Goal: Complete application form: Complete application form

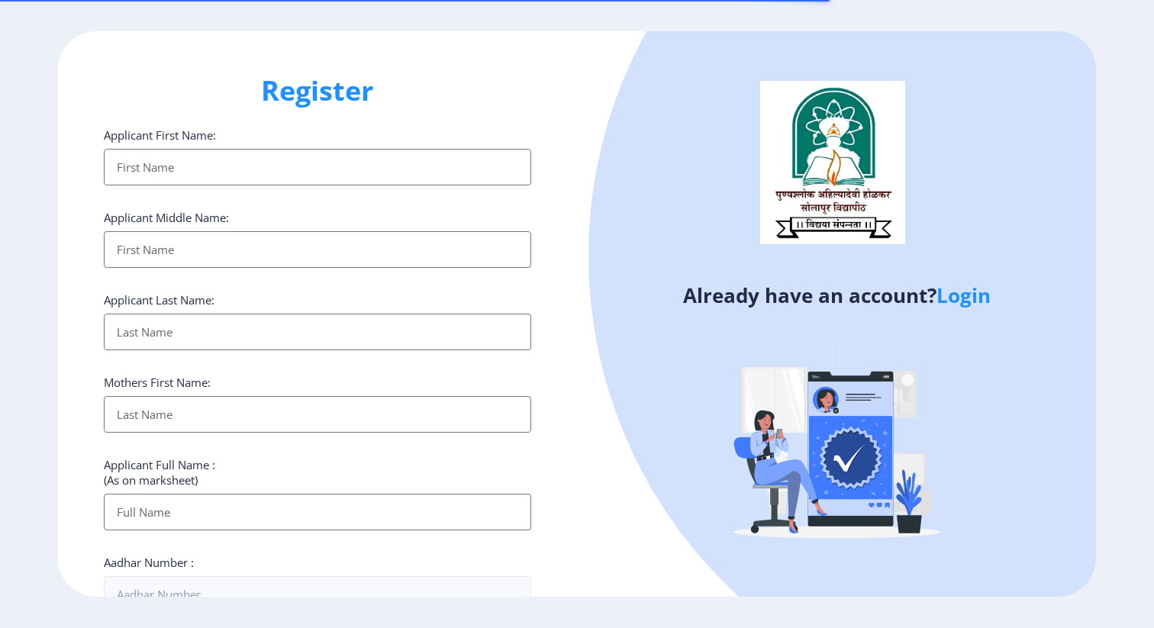
select select
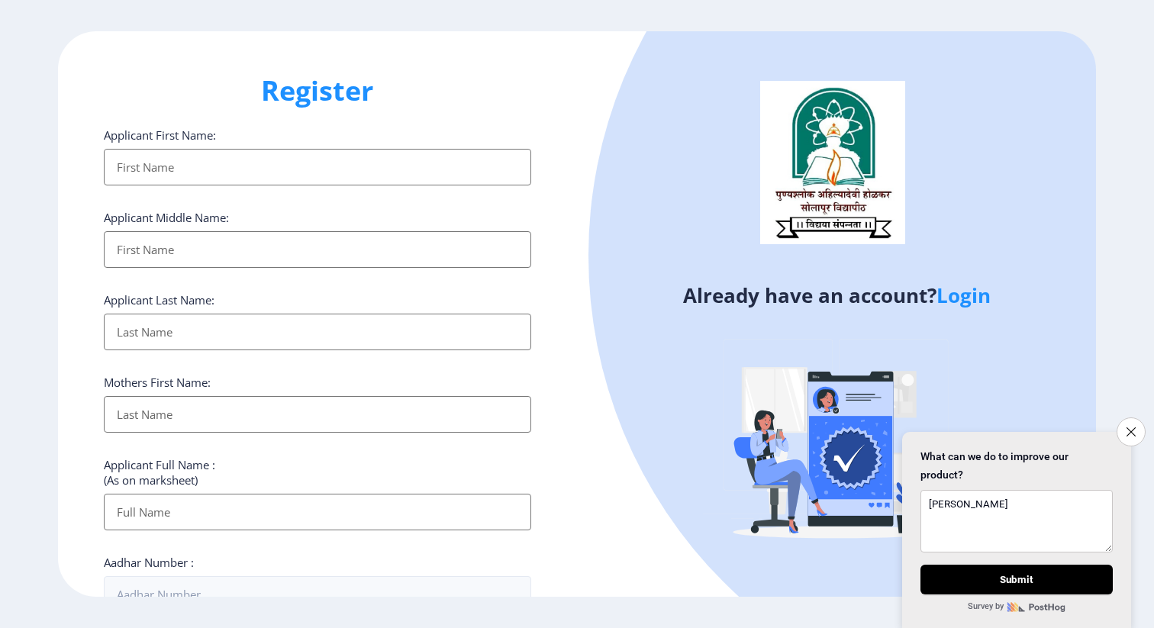
type textarea "[PERSON_NAME]"
click at [327, 173] on input "Applicant First Name:" at bounding box center [317, 167] width 427 height 37
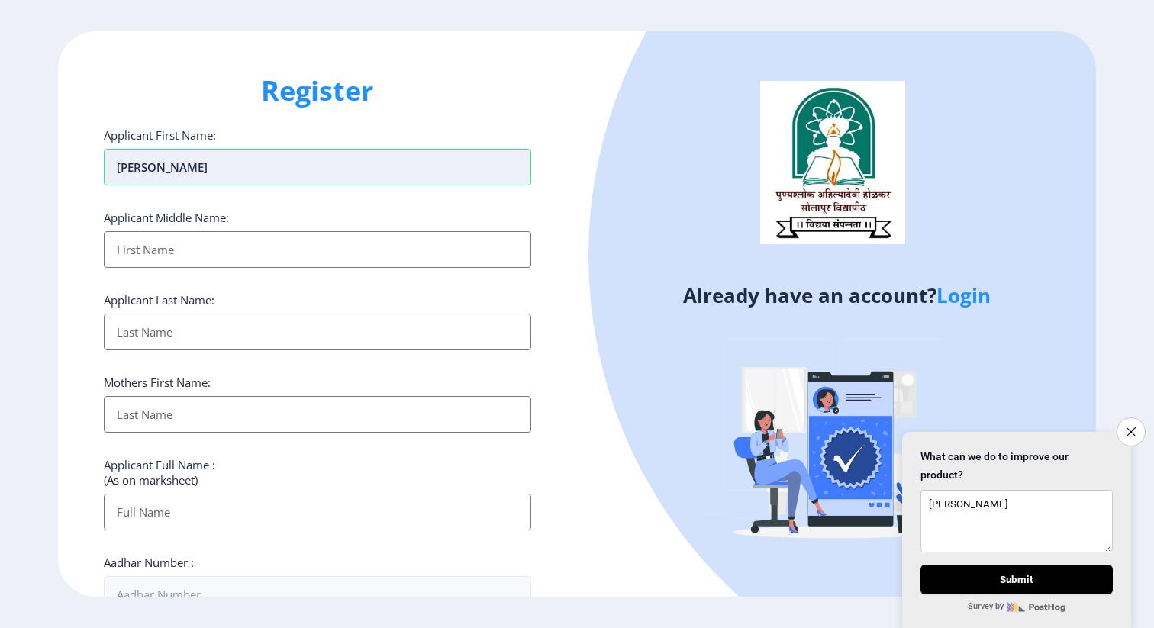
type input "[PERSON_NAME]"
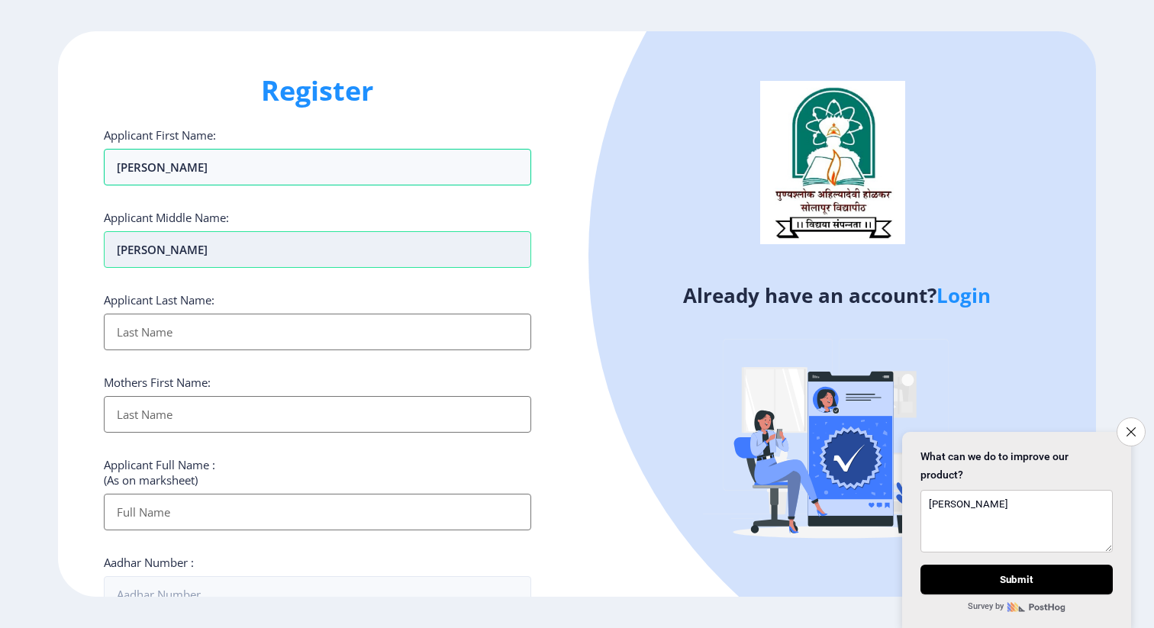
type input "[PERSON_NAME]"
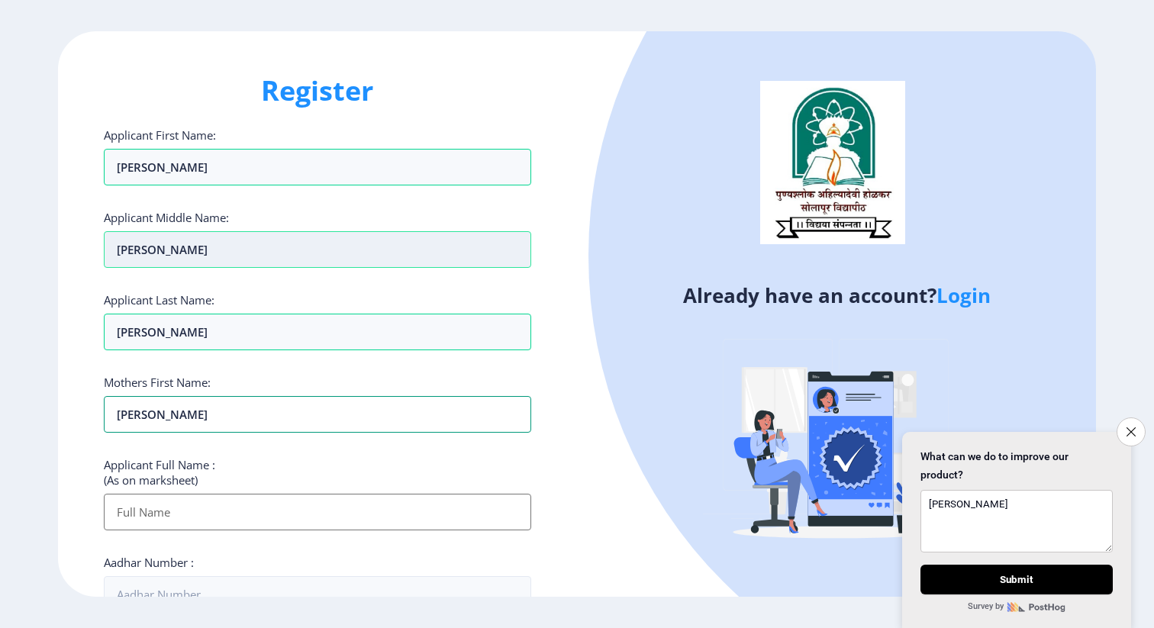
type input "[PERSON_NAME]"
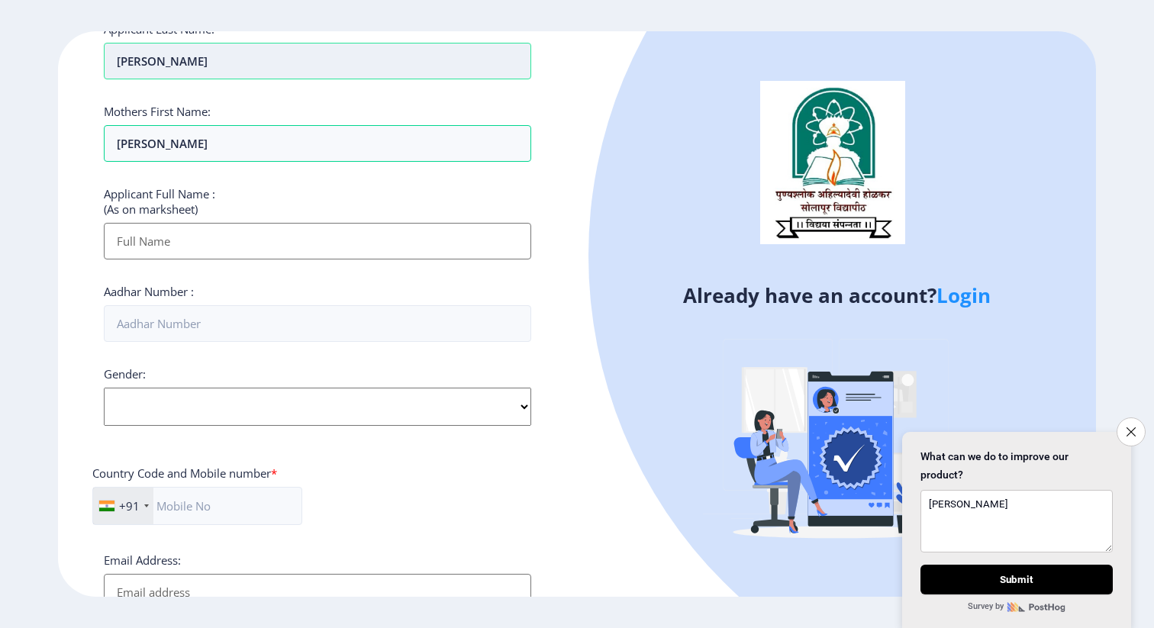
scroll to position [316, 0]
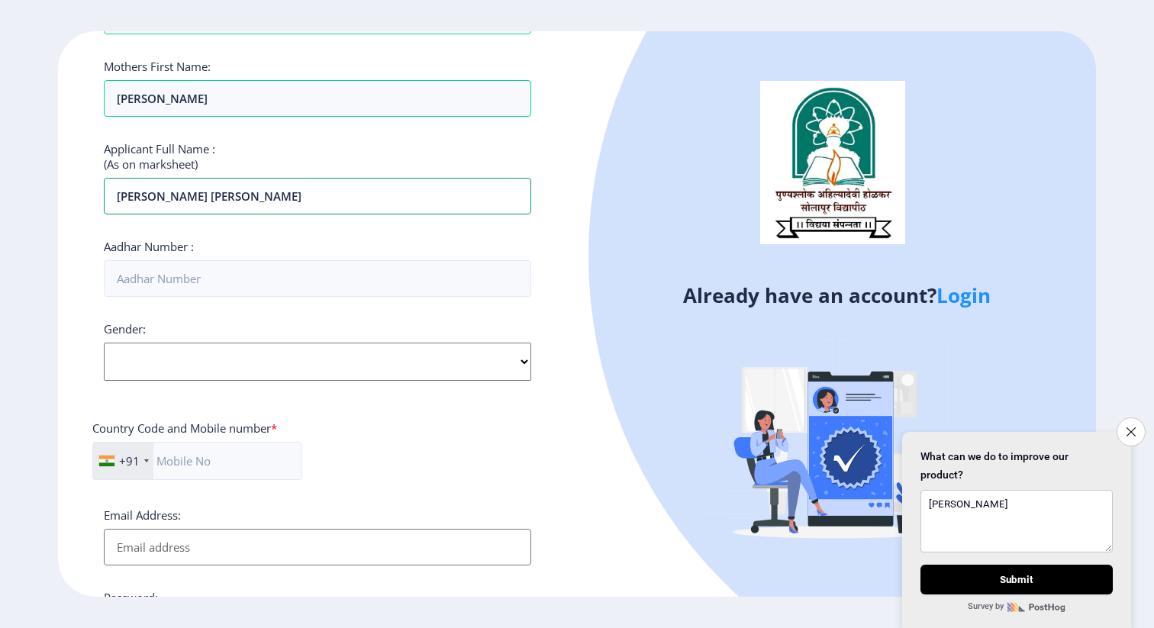
type input "[PERSON_NAME] [PERSON_NAME]"
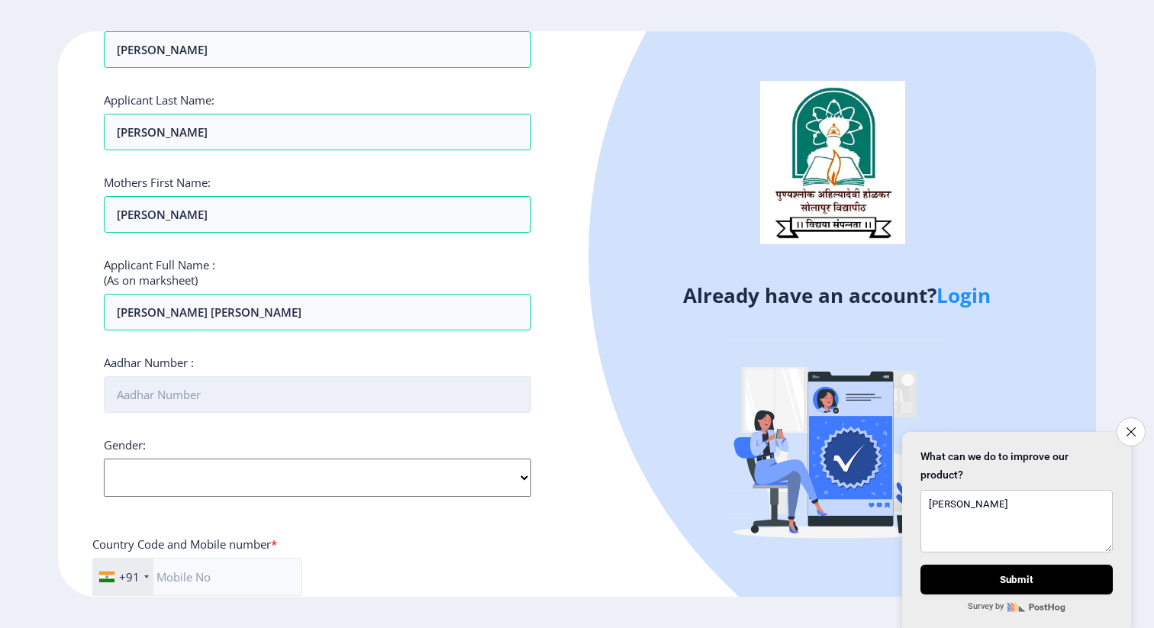
scroll to position [198, 0]
click at [311, 403] on input "Aadhar Number :" at bounding box center [317, 396] width 427 height 37
click at [304, 404] on input "Aadhar Number :" at bounding box center [317, 396] width 427 height 37
type input "574539252179"
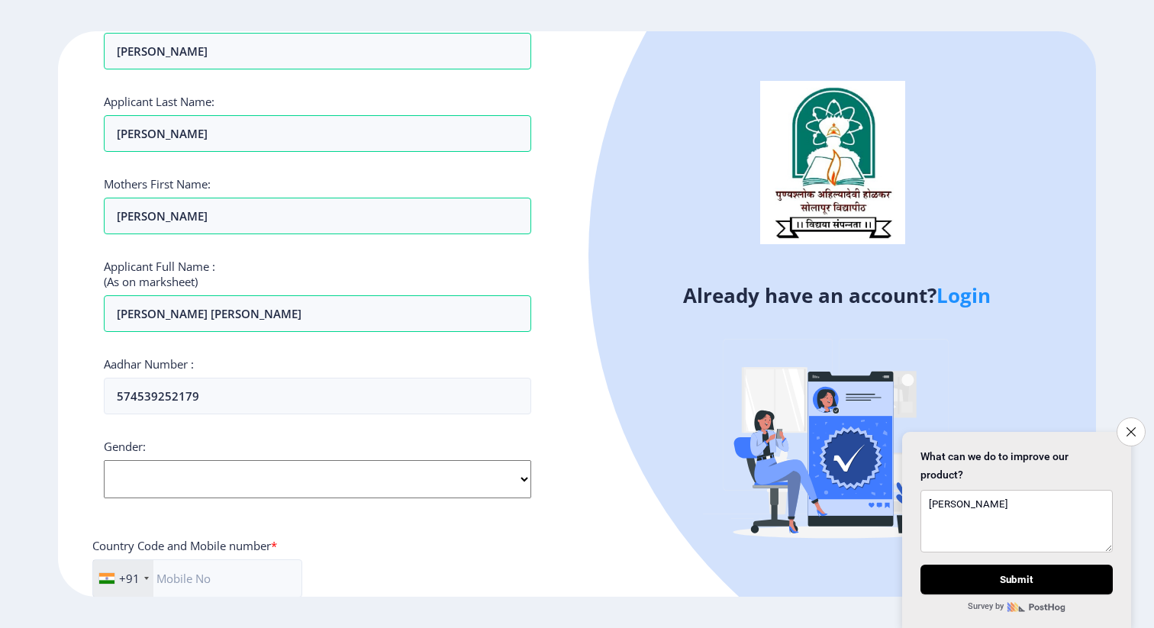
click at [311, 484] on select "Select Gender [DEMOGRAPHIC_DATA] [DEMOGRAPHIC_DATA] Other" at bounding box center [317, 479] width 427 height 38
select select "[DEMOGRAPHIC_DATA]"
click at [104, 460] on select "Select Gender [DEMOGRAPHIC_DATA] [DEMOGRAPHIC_DATA] Other" at bounding box center [317, 479] width 427 height 38
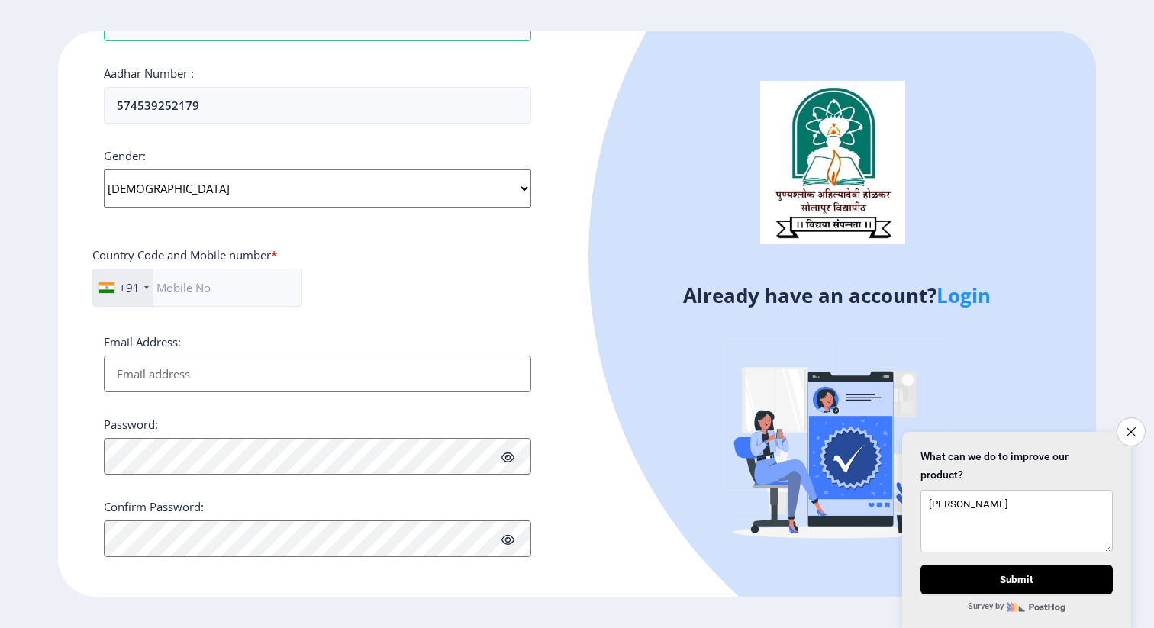
scroll to position [497, 0]
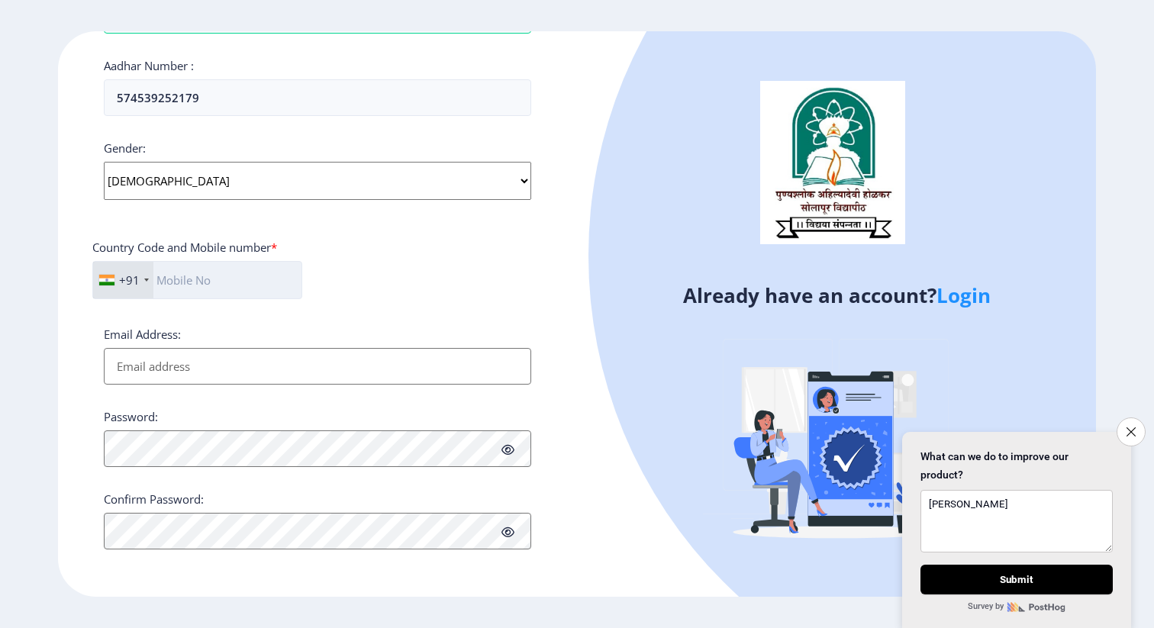
click at [238, 275] on input "text" at bounding box center [197, 280] width 210 height 38
type input "9604817789"
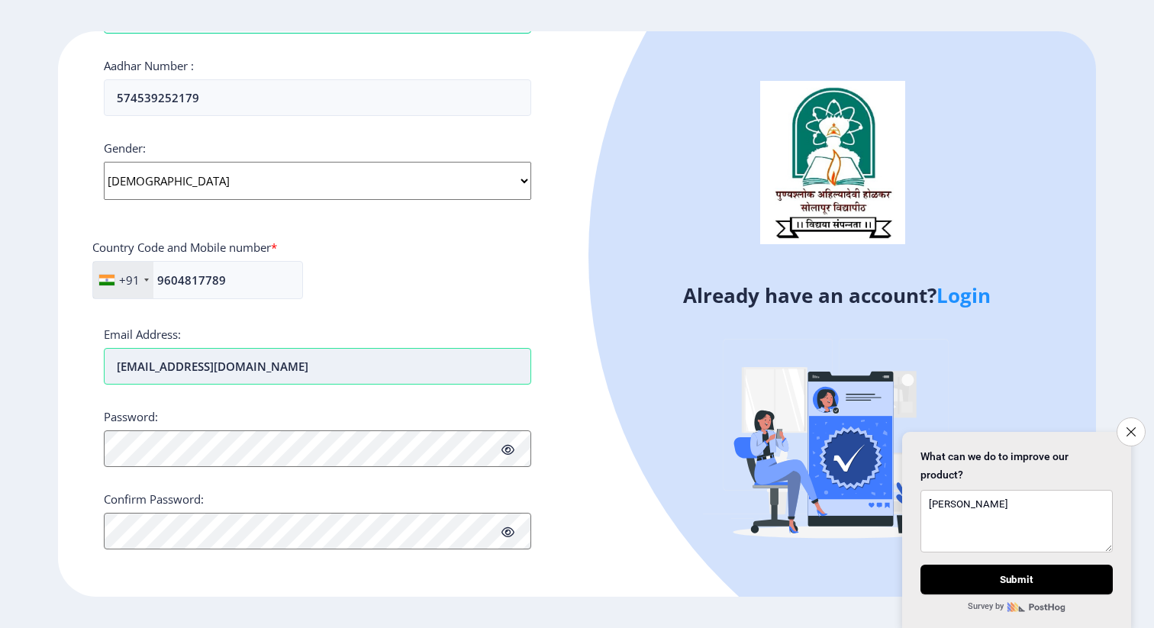
type input "[EMAIL_ADDRESS][DOMAIN_NAME]"
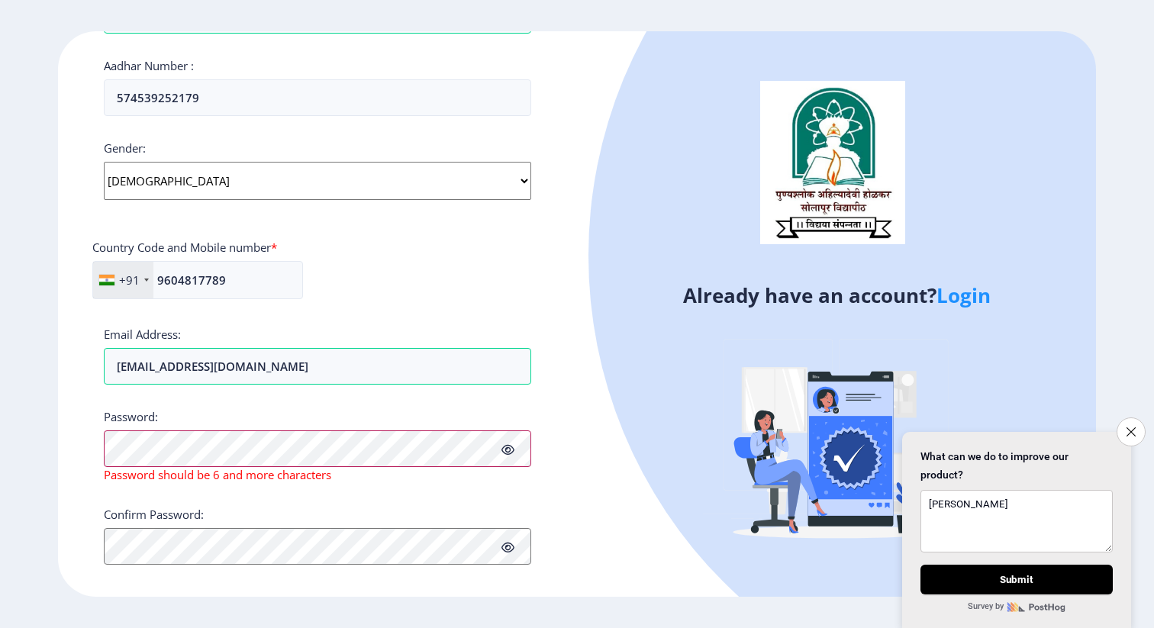
scroll to position [512, 0]
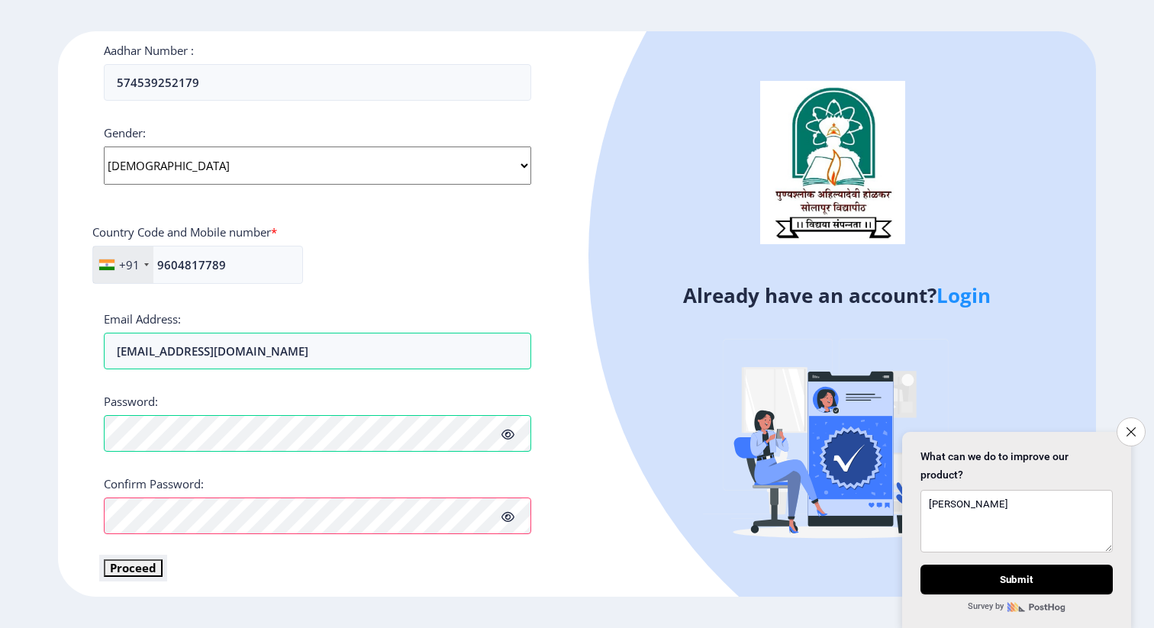
click at [147, 572] on button "Proceed" at bounding box center [133, 568] width 59 height 18
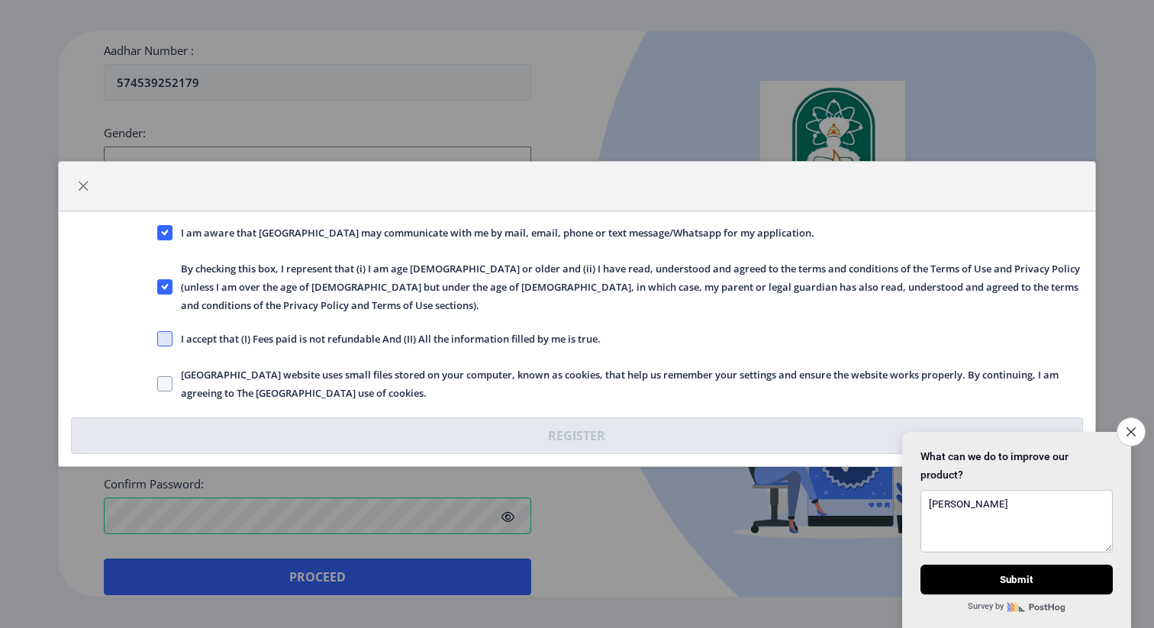
click at [167, 339] on span at bounding box center [164, 338] width 15 height 15
click at [158, 339] on input "I accept that (I) Fees paid is not refundable And (II) All the information fill…" at bounding box center [157, 339] width 1 height 1
checkbox input "true"
click at [181, 389] on span "[GEOGRAPHIC_DATA] website uses small files stored on your computer, known as co…" at bounding box center [627, 383] width 911 height 37
click at [158, 385] on input "[GEOGRAPHIC_DATA] website uses small files stored on your computer, known as co…" at bounding box center [157, 384] width 1 height 1
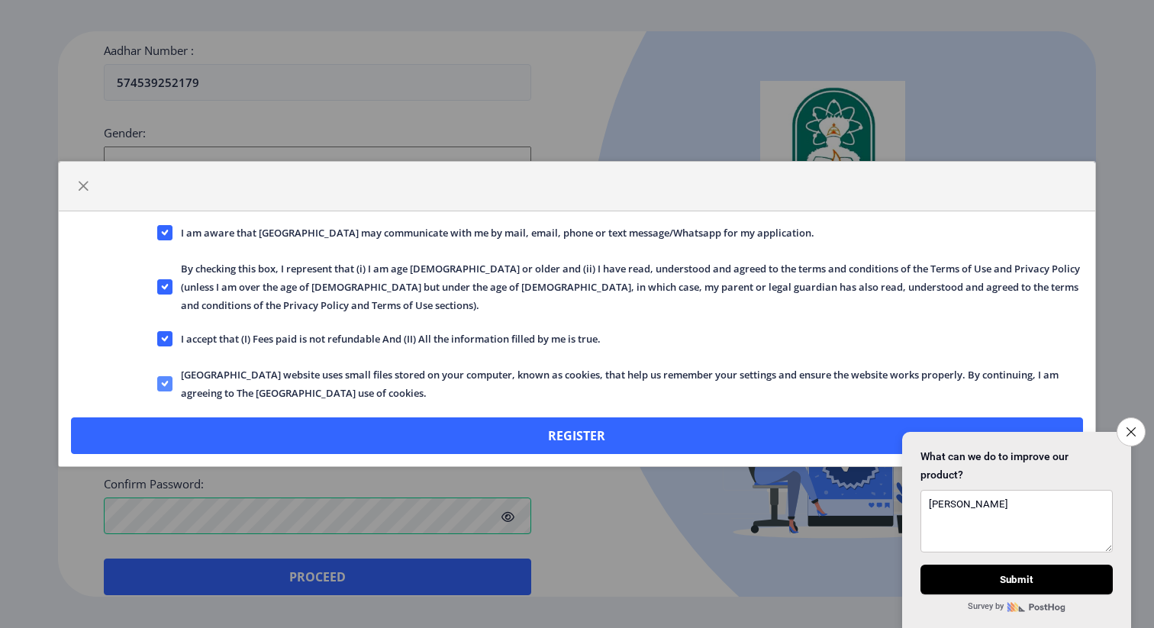
click at [171, 388] on span at bounding box center [164, 383] width 15 height 15
click at [158, 385] on input "[GEOGRAPHIC_DATA] website uses small files stored on your computer, known as co…" at bounding box center [157, 384] width 1 height 1
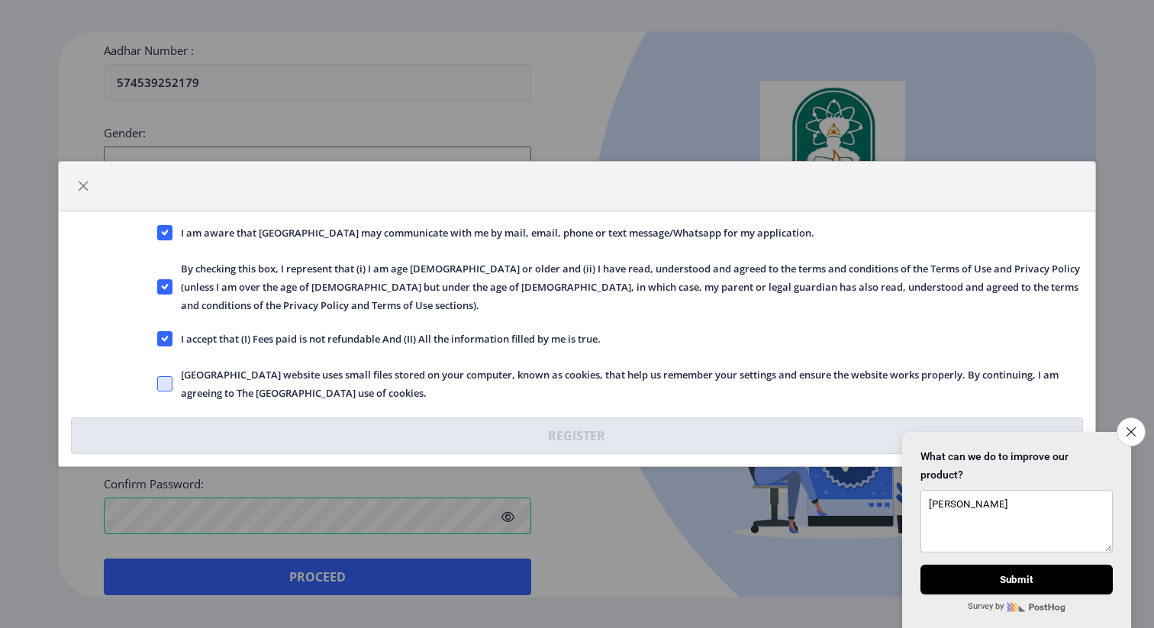
click at [166, 383] on span at bounding box center [164, 383] width 15 height 15
click at [158, 384] on input "[GEOGRAPHIC_DATA] website uses small files stored on your computer, known as co…" at bounding box center [157, 384] width 1 height 1
checkbox input "true"
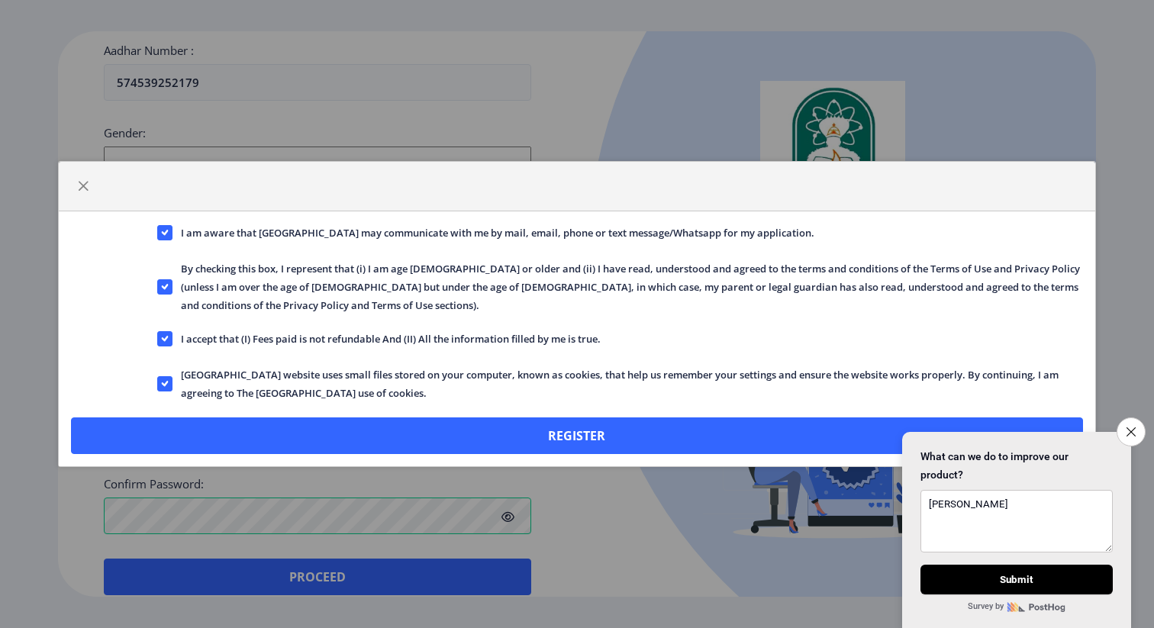
click at [209, 413] on div "I am aware that [GEOGRAPHIC_DATA] may communicate with me by mail, email, phone…" at bounding box center [577, 338] width 1037 height 255
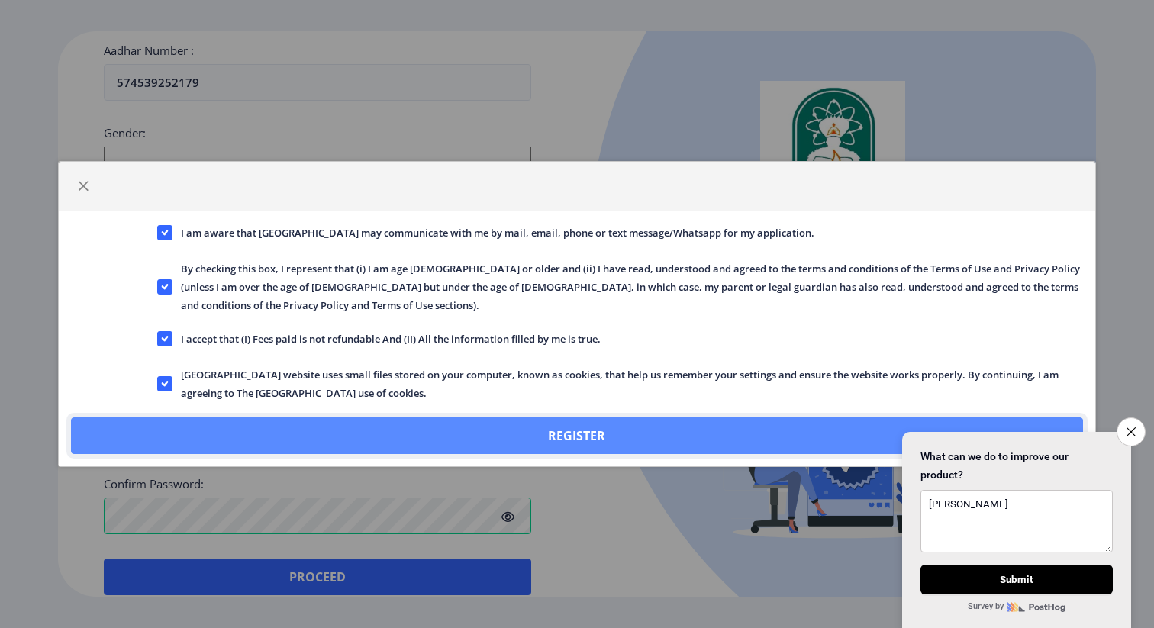
click at [219, 439] on button "Register" at bounding box center [577, 435] width 1012 height 37
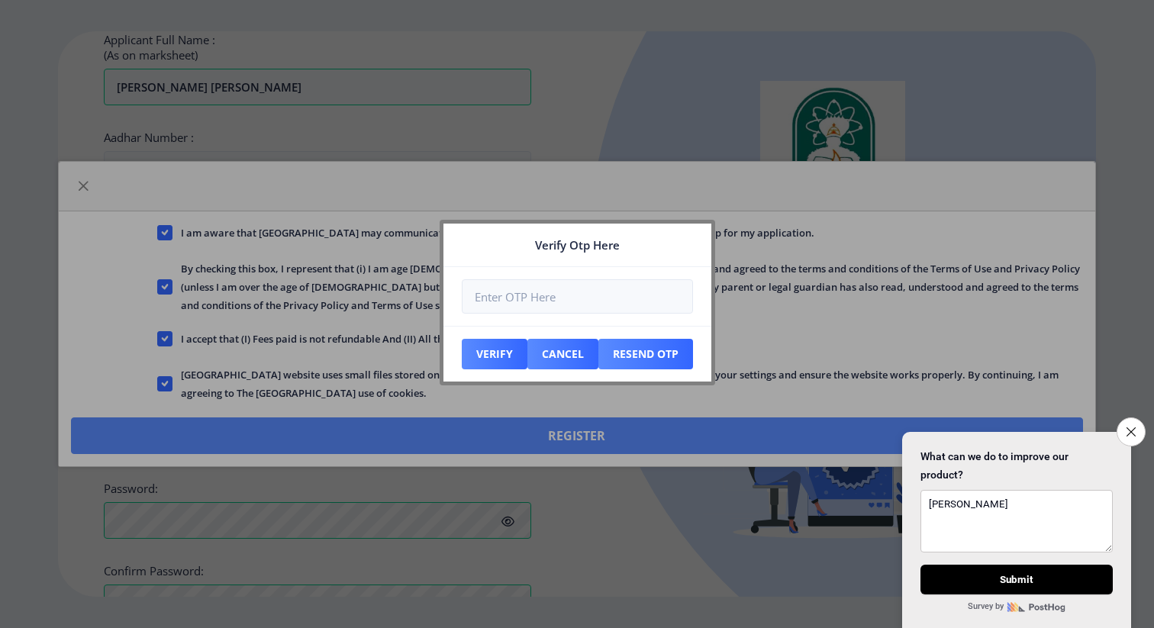
scroll to position [599, 0]
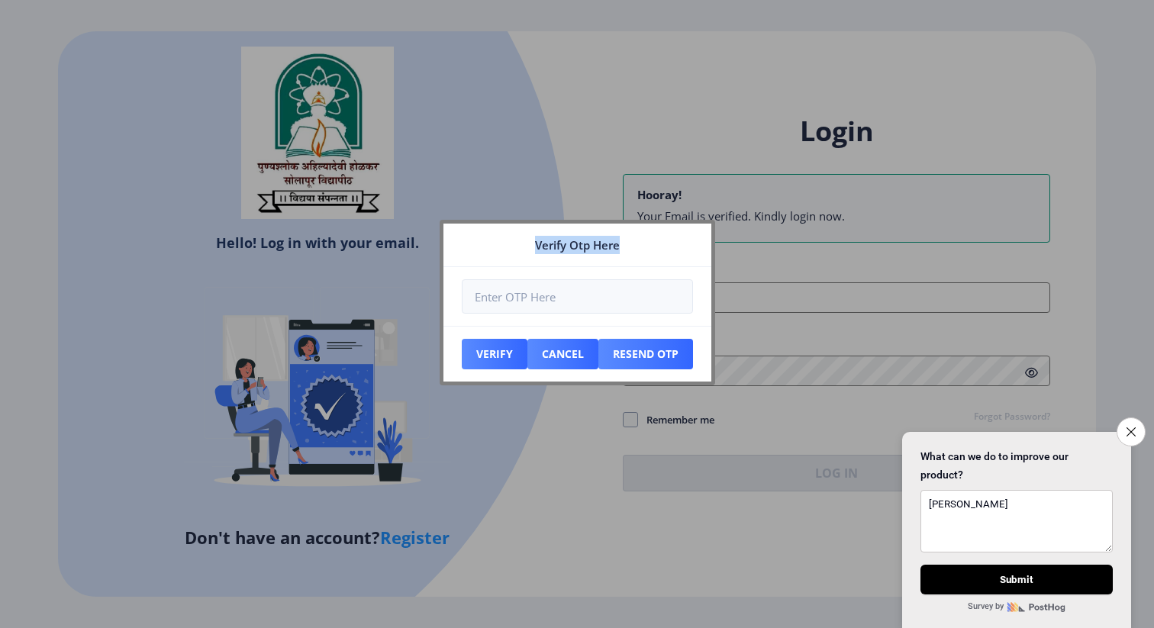
drag, startPoint x: 639, startPoint y: 238, endPoint x: 411, endPoint y: 348, distance: 252.5
click at [411, 348] on div "Verify Otp Here Verify Cancel Resend Otp" at bounding box center [577, 314] width 1154 height 628
drag, startPoint x: 550, startPoint y: 237, endPoint x: 430, endPoint y: 267, distance: 123.4
click at [430, 267] on div "Verify Otp Here Verify Cancel Resend Otp" at bounding box center [577, 314] width 1154 height 628
drag, startPoint x: 680, startPoint y: 241, endPoint x: 497, endPoint y: 272, distance: 185.6
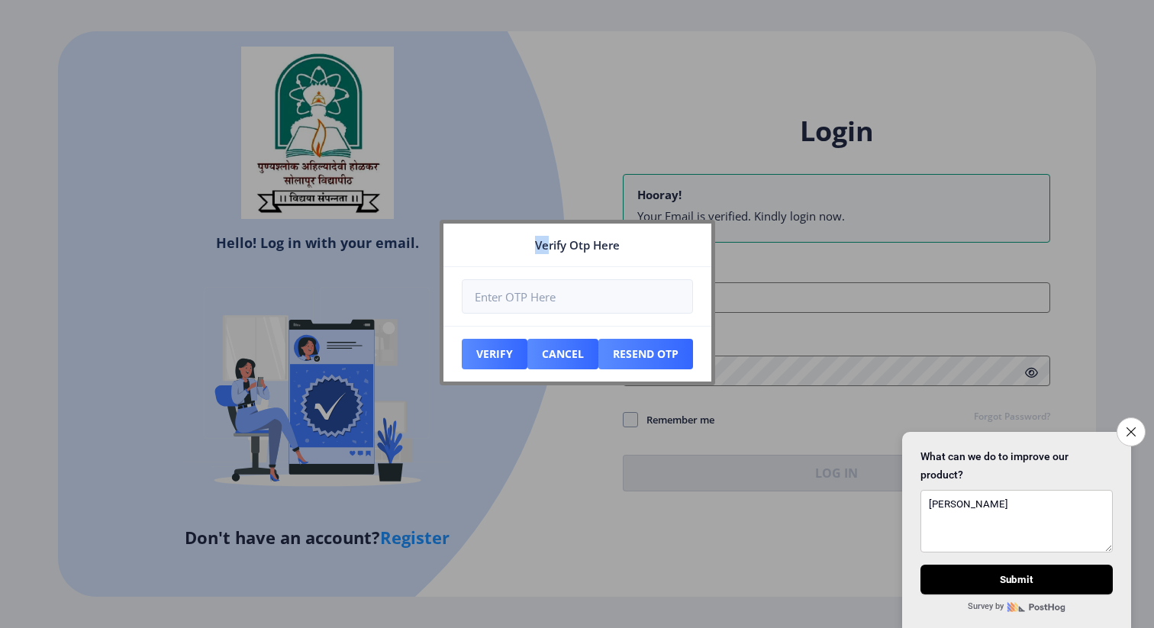
click at [497, 272] on nb-card "Verify Otp Here Verify Cancel Resend Otp" at bounding box center [576, 303] width 275 height 166
click at [567, 360] on button "Cancel" at bounding box center [562, 354] width 71 height 31
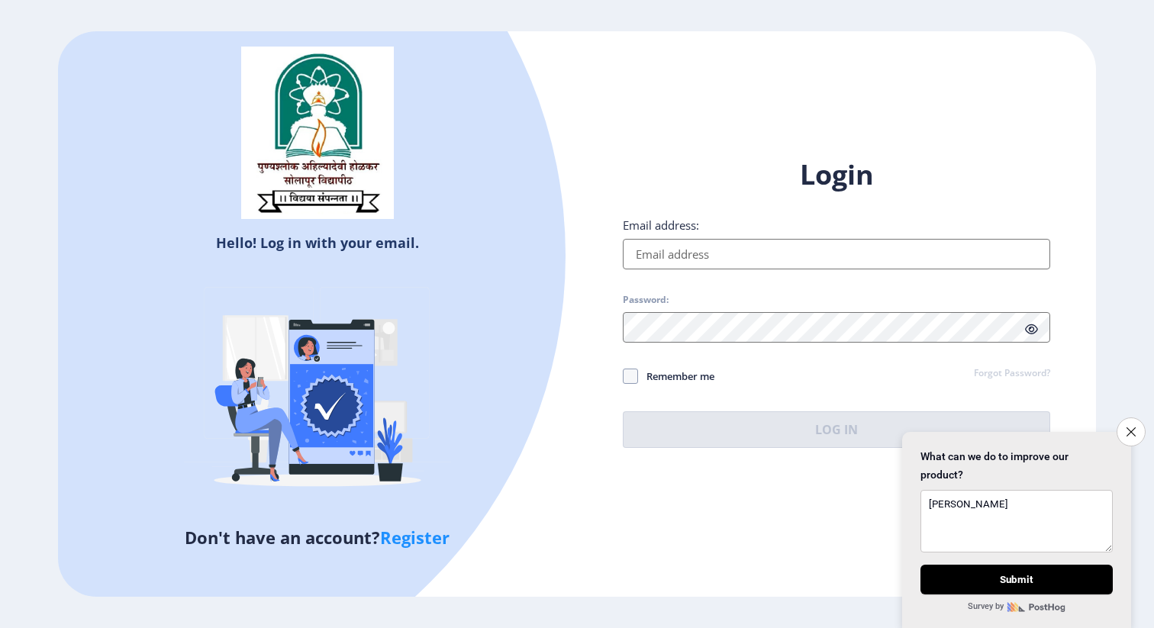
click at [725, 239] on input "Email address:" at bounding box center [836, 254] width 427 height 31
type input "[EMAIL_ADDRESS][DOMAIN_NAME]"
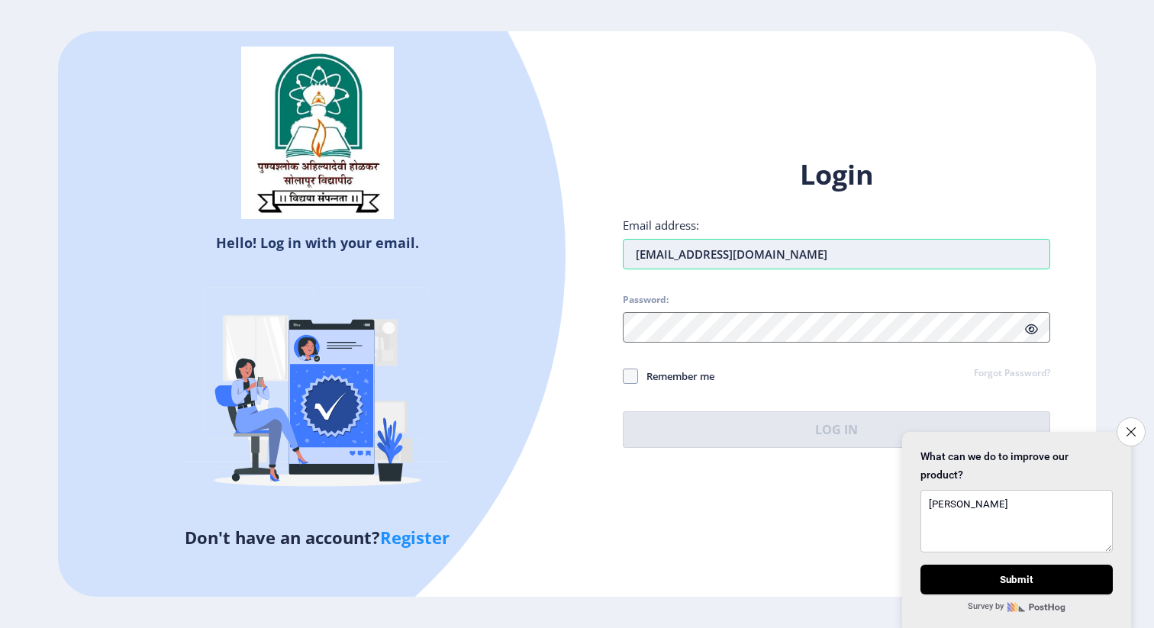
click at [636, 256] on input "[EMAIL_ADDRESS][DOMAIN_NAME]" at bounding box center [836, 254] width 427 height 31
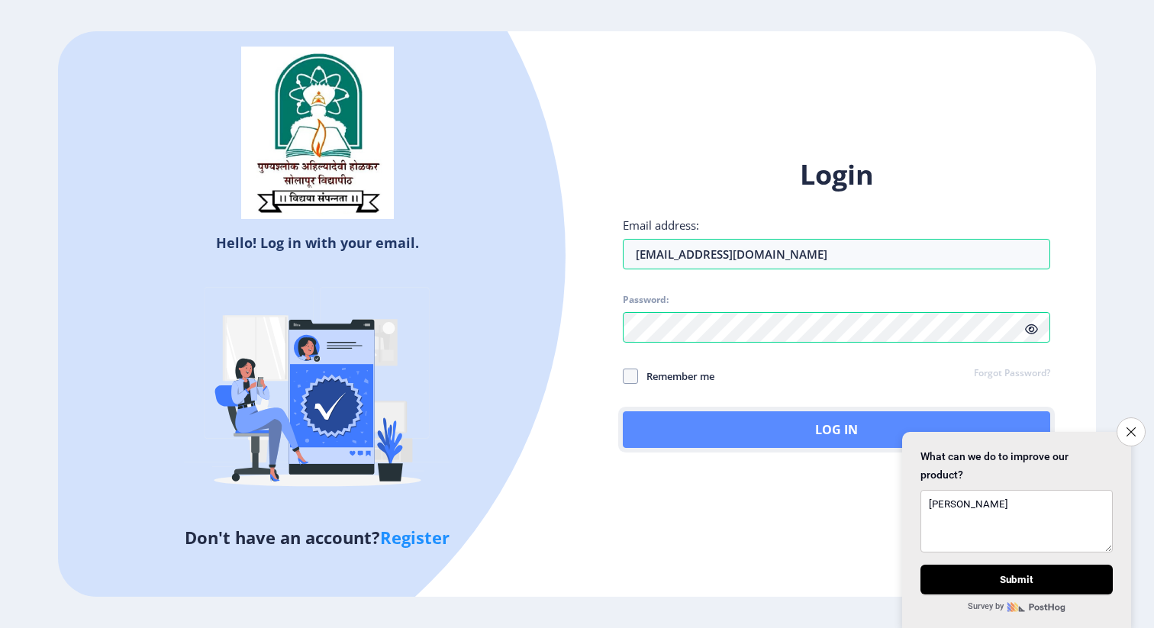
click at [697, 424] on button "Log In" at bounding box center [836, 429] width 427 height 37
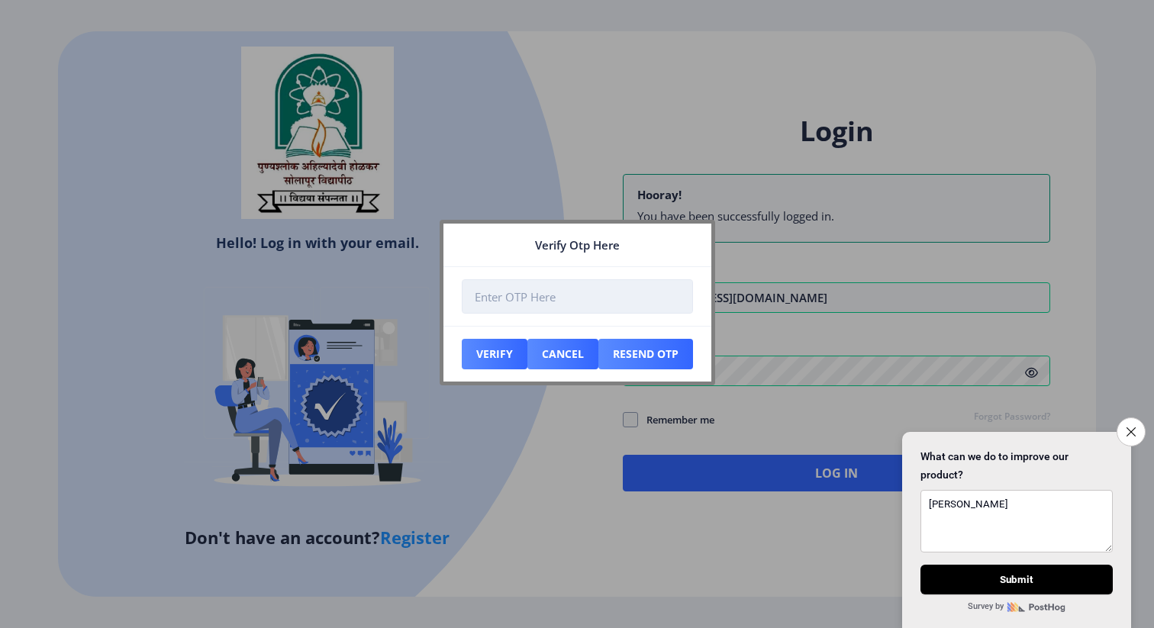
click at [591, 292] on input "number" at bounding box center [577, 296] width 231 height 34
type input "886265"
click at [494, 359] on button "Verify" at bounding box center [495, 354] width 66 height 31
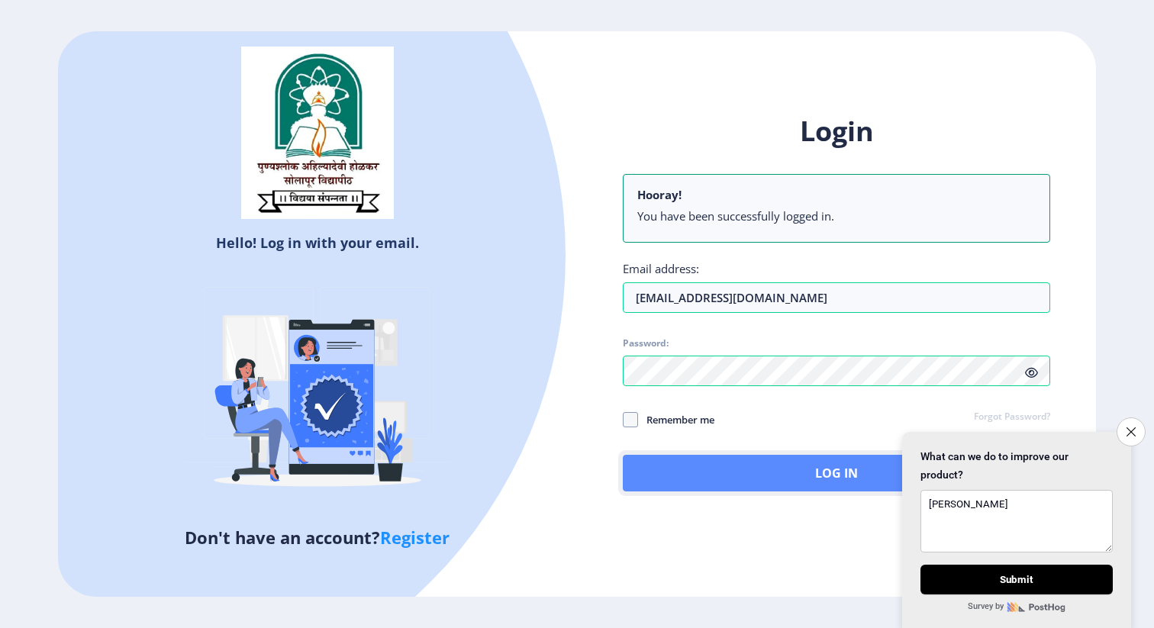
click at [800, 480] on button "Log In" at bounding box center [836, 473] width 427 height 37
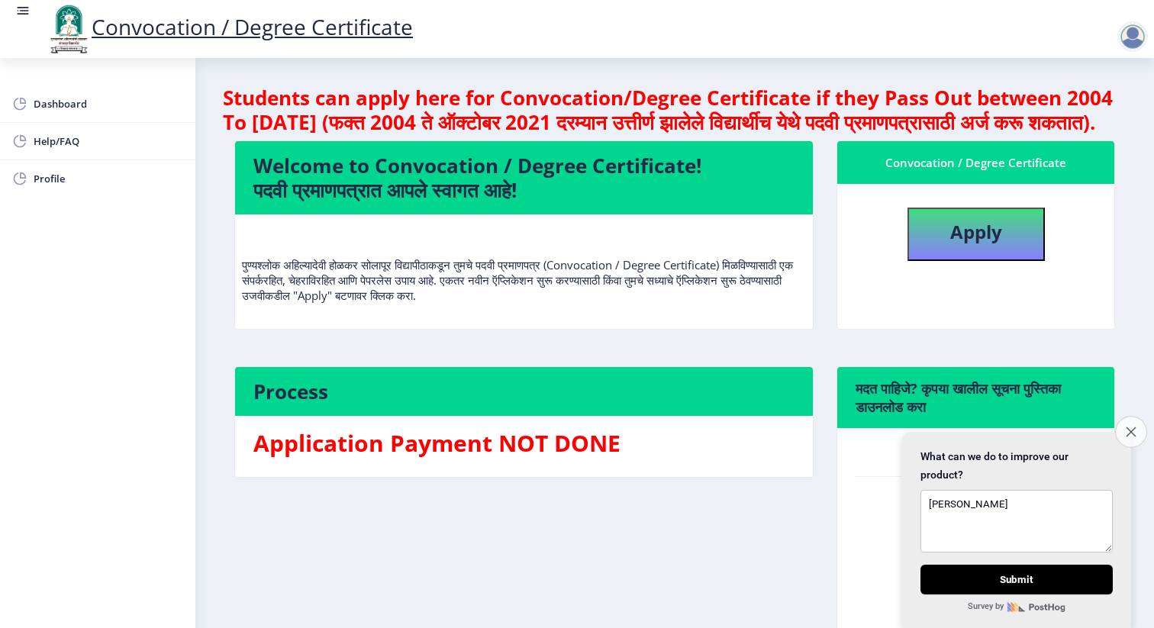
click at [1135, 421] on button "Close survey" at bounding box center [1131, 432] width 32 height 32
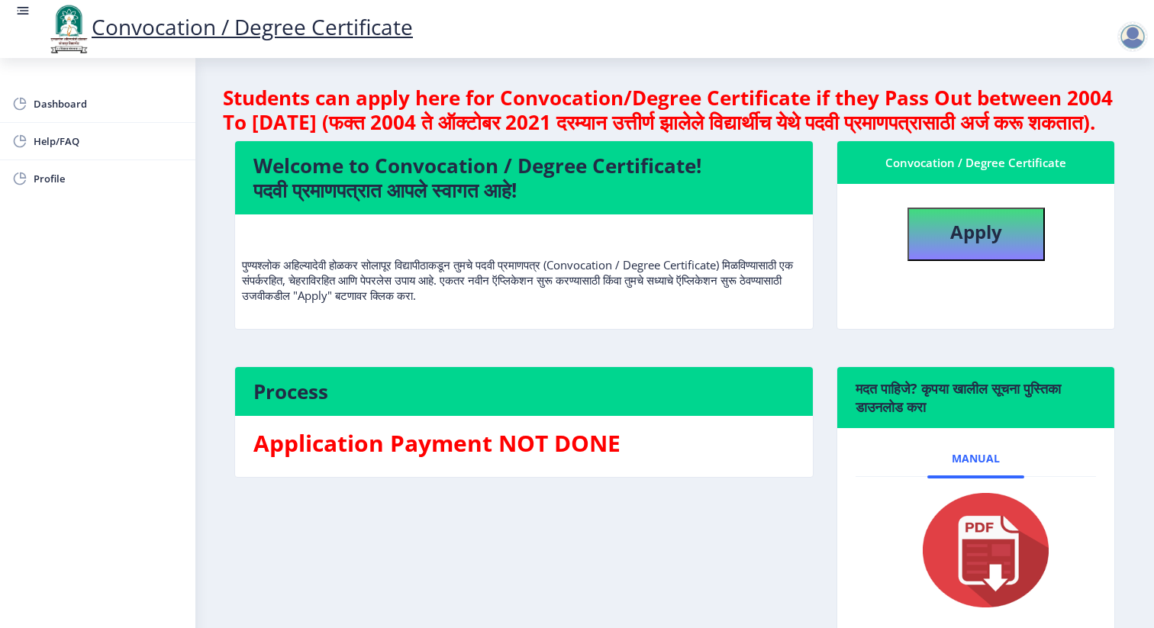
click at [488, 459] on h3 "Application Payment NOT DONE" at bounding box center [523, 443] width 541 height 31
click at [963, 244] on b "Apply" at bounding box center [976, 231] width 52 height 25
select select
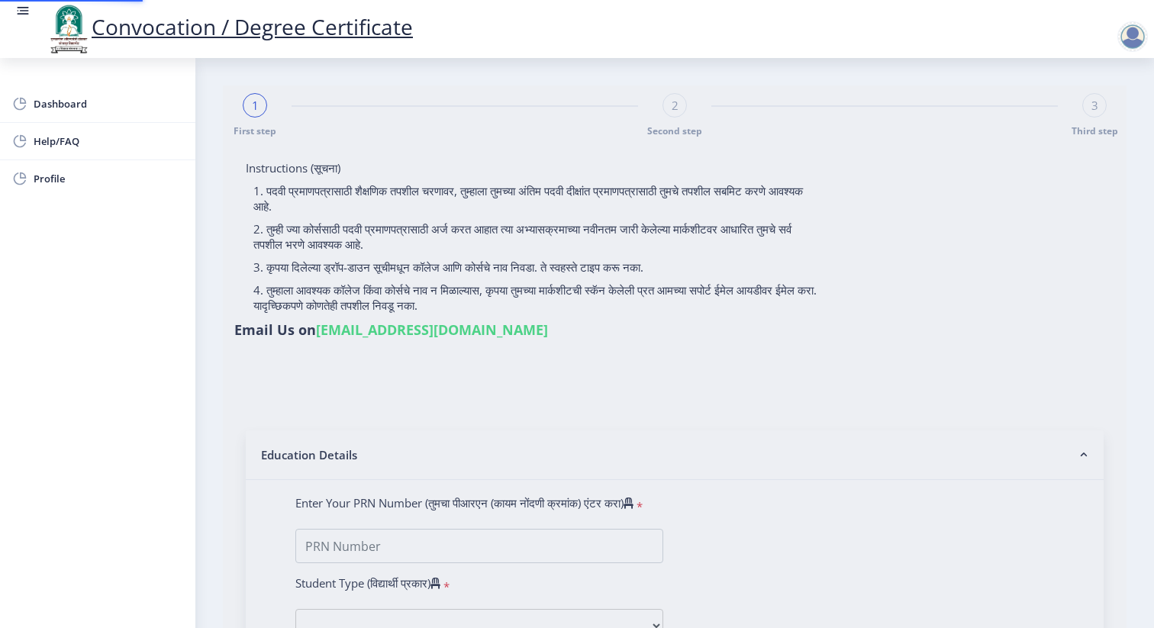
type input "[PERSON_NAME] [PERSON_NAME]"
type input "[PERSON_NAME]"
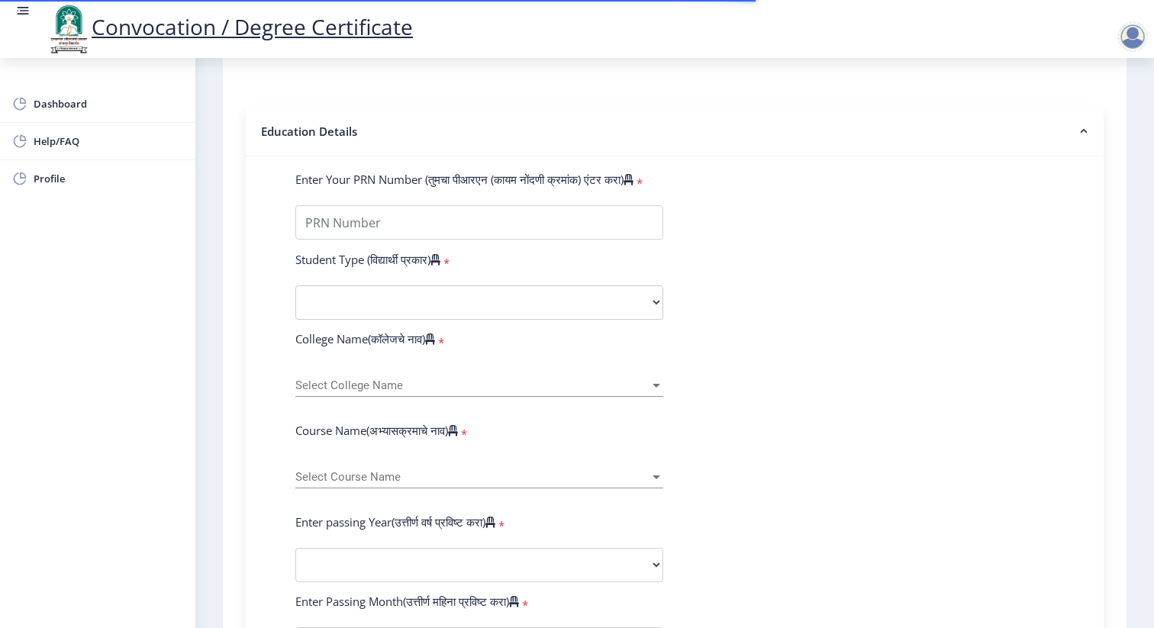
scroll to position [326, 0]
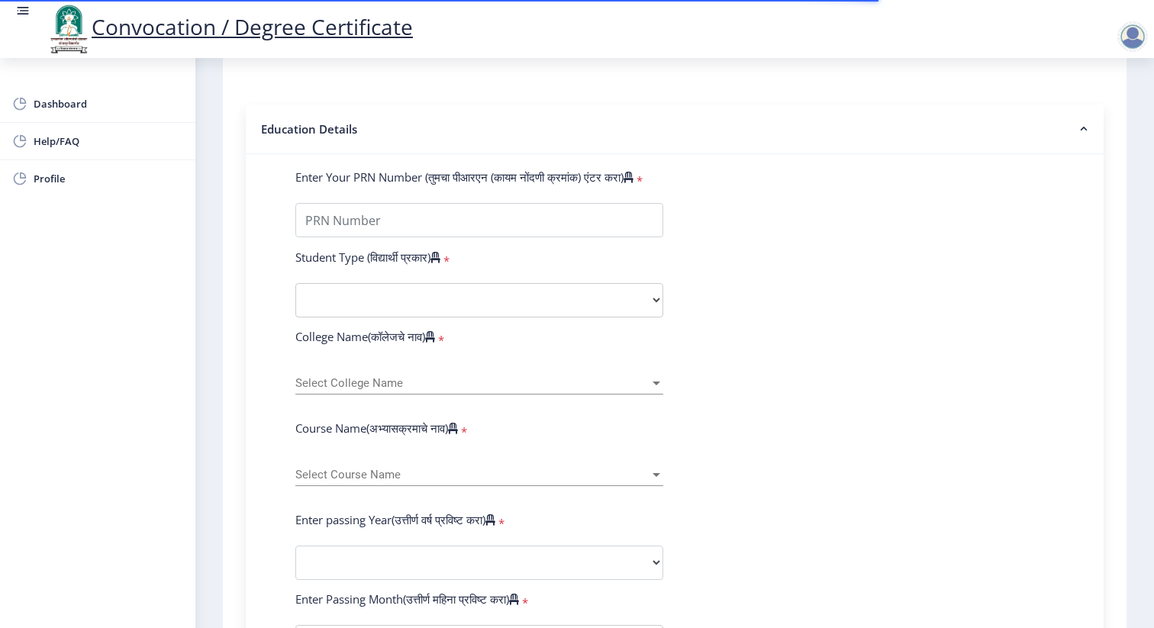
click at [517, 176] on form "Enter Your PRN Number (तुमचा पीआरएन (कायम नोंदणी क्रमांक) एंटर करा) * Student T…" at bounding box center [674, 573] width 781 height 809
click at [517, 203] on input "Enter Your PRN Number (तुमचा पीआरएन (कायम नोंदणी क्रमांक) एंटर करा)" at bounding box center [479, 220] width 368 height 34
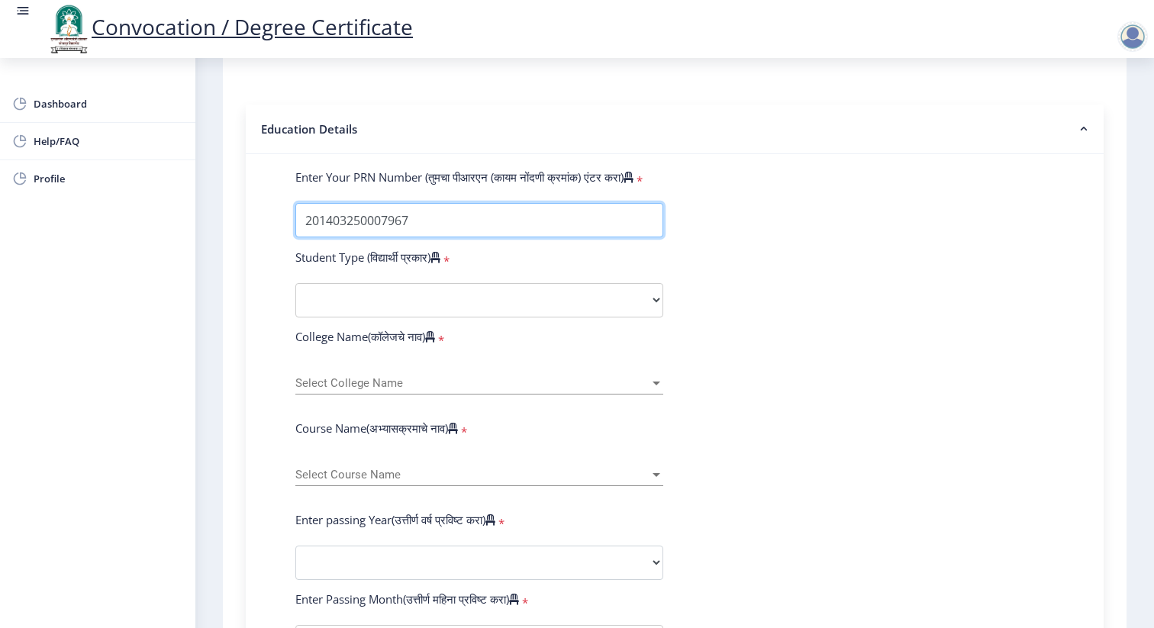
type input "201403250007967"
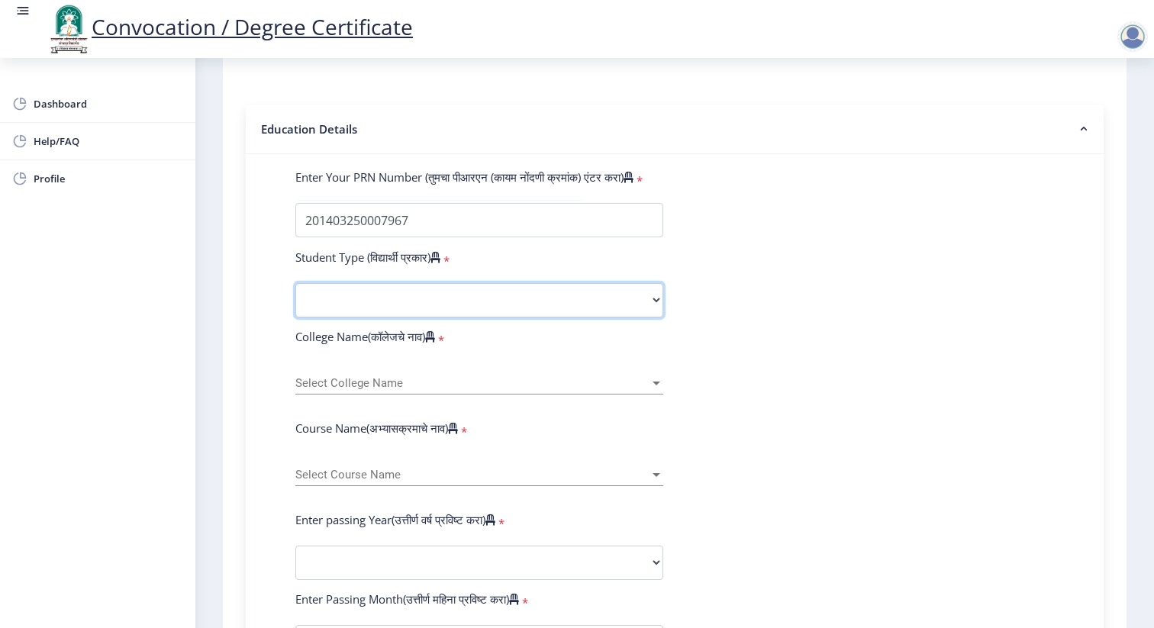
click at [507, 283] on select "Select Student Type Regular External" at bounding box center [479, 300] width 368 height 34
select select "Regular"
click at [295, 283] on select "Select Student Type Regular External" at bounding box center [479, 300] width 368 height 34
click at [499, 362] on div "Select College Name Select College Name" at bounding box center [479, 378] width 368 height 32
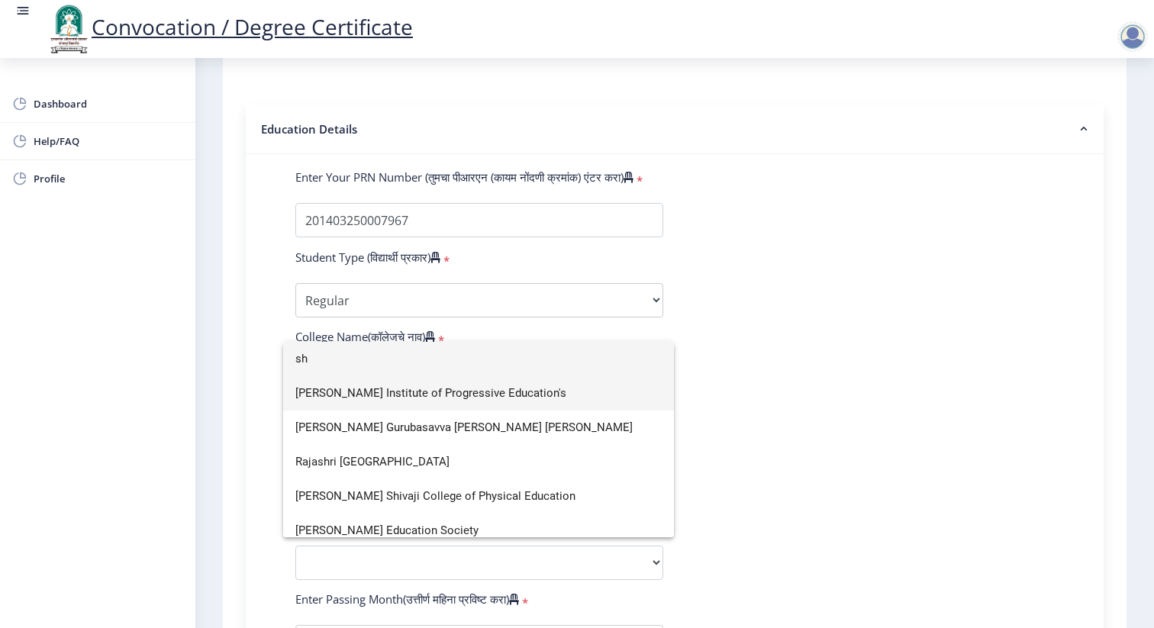
type input "s"
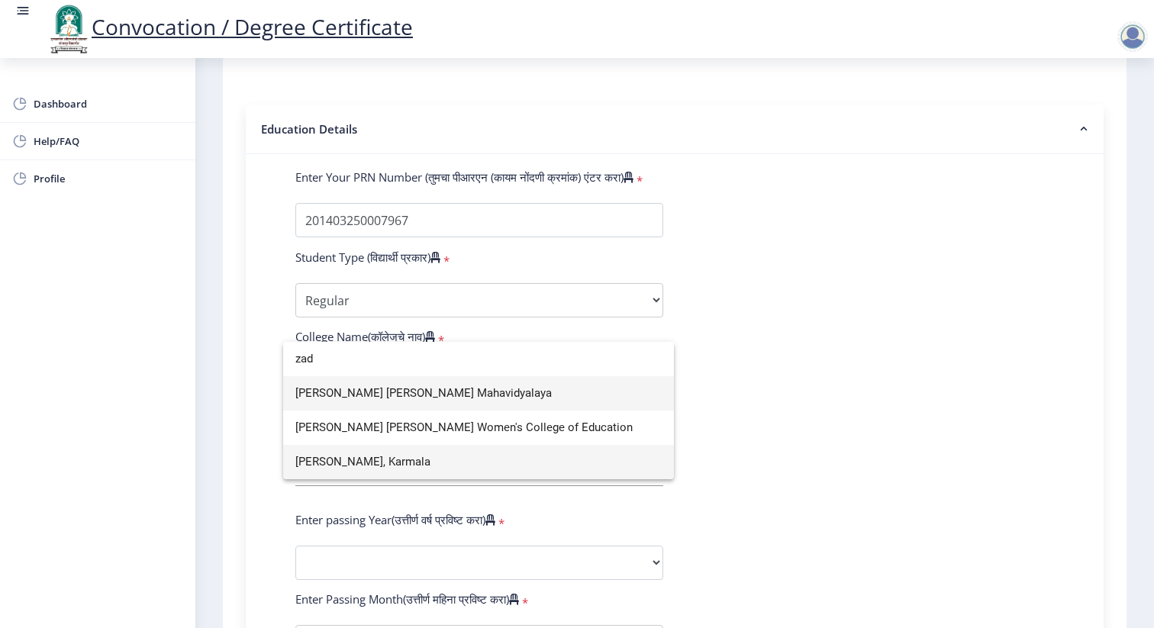
type input "zad"
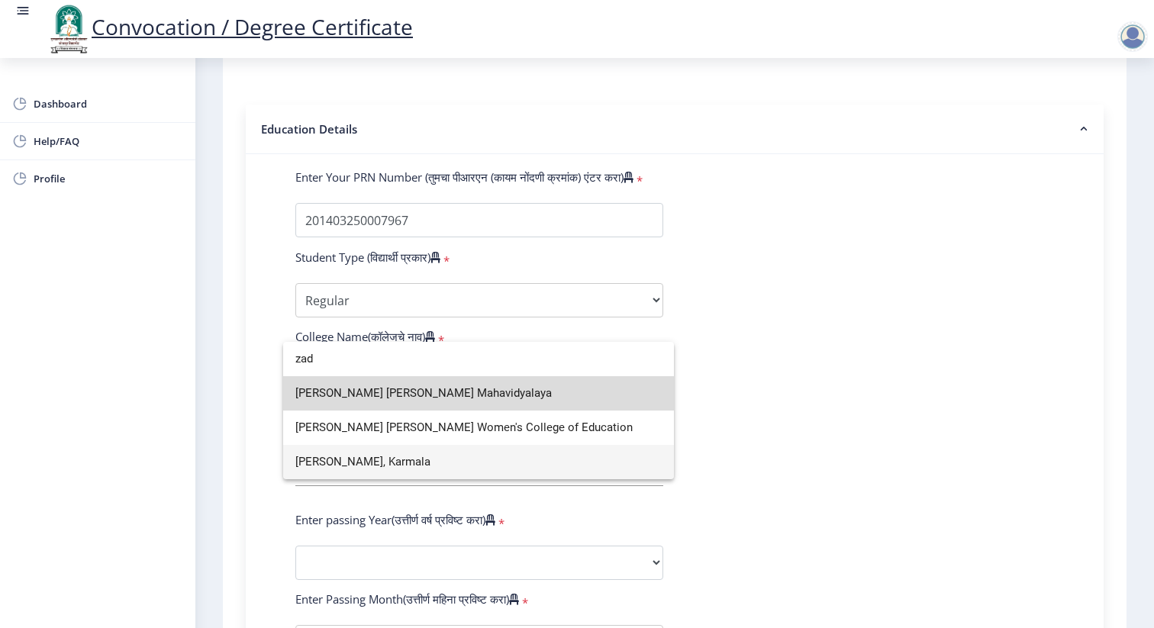
click at [522, 385] on span "[PERSON_NAME] [PERSON_NAME] Mahavidyalaya" at bounding box center [478, 393] width 366 height 34
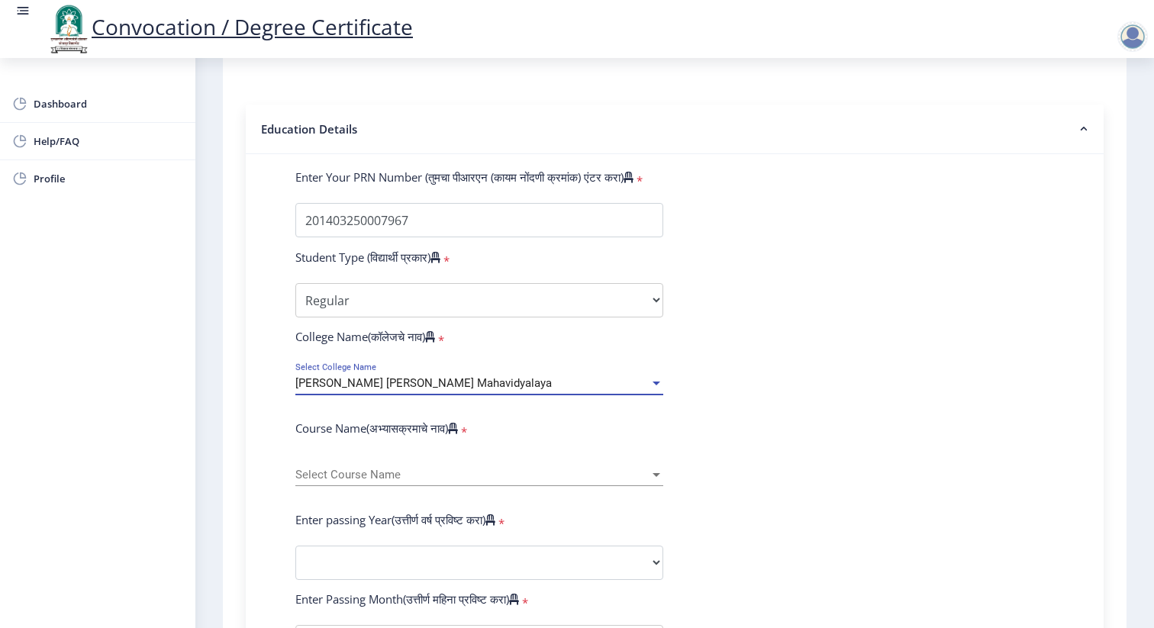
click at [530, 377] on div "[PERSON_NAME] [PERSON_NAME] Mahavidyalaya" at bounding box center [472, 383] width 354 height 13
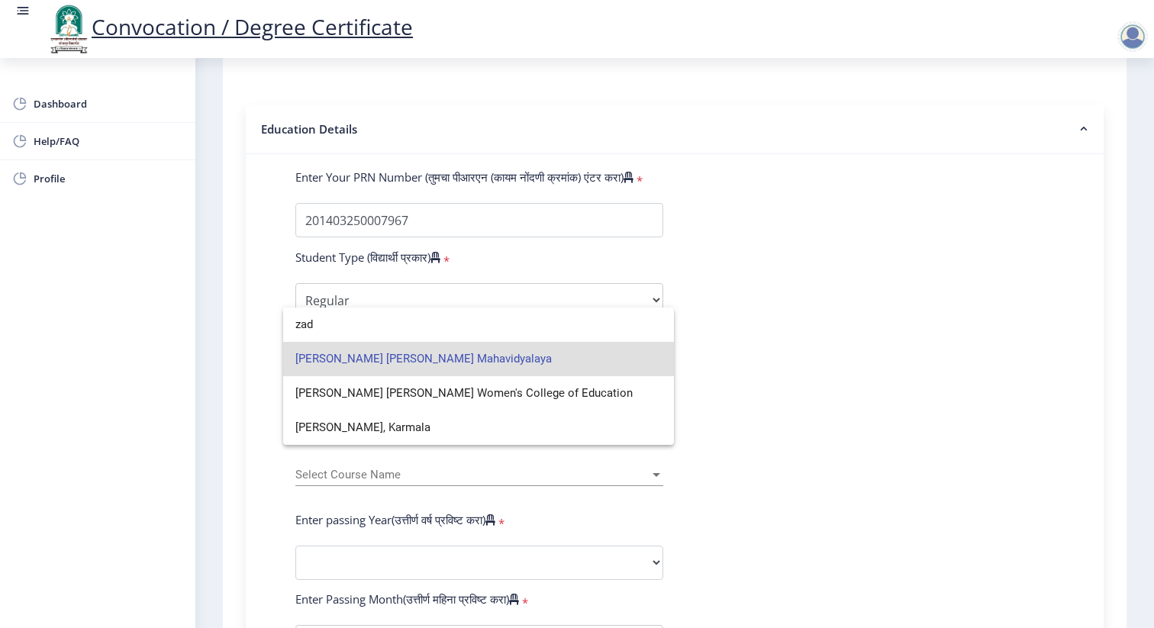
click at [720, 381] on div at bounding box center [577, 314] width 1154 height 628
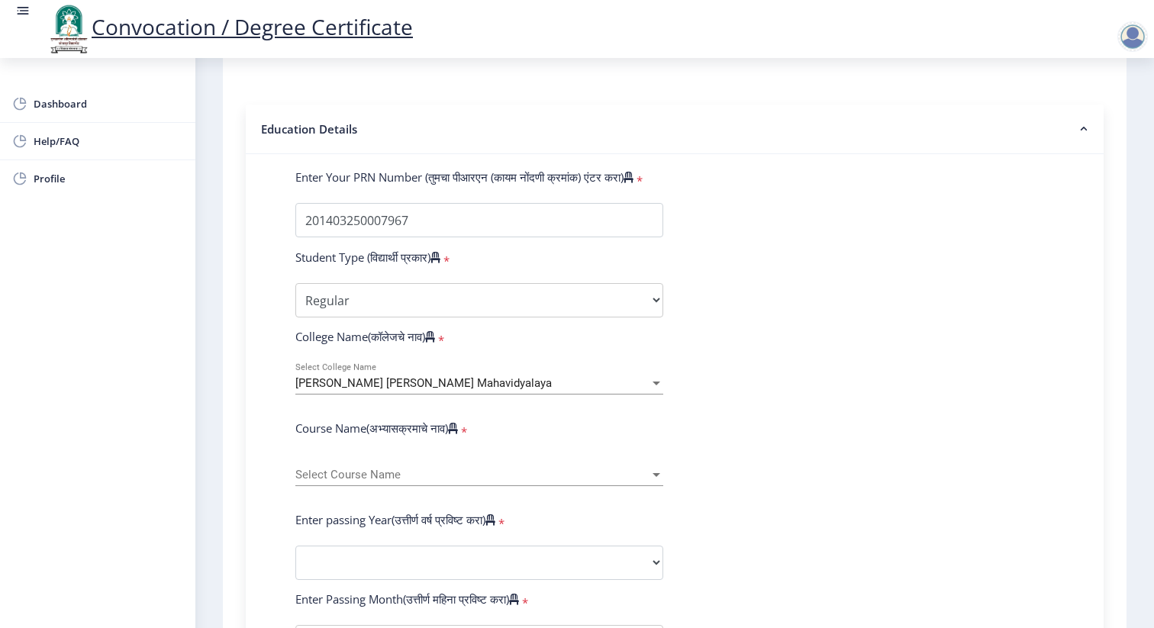
click at [589, 468] on span "Select Course Name" at bounding box center [472, 474] width 354 height 13
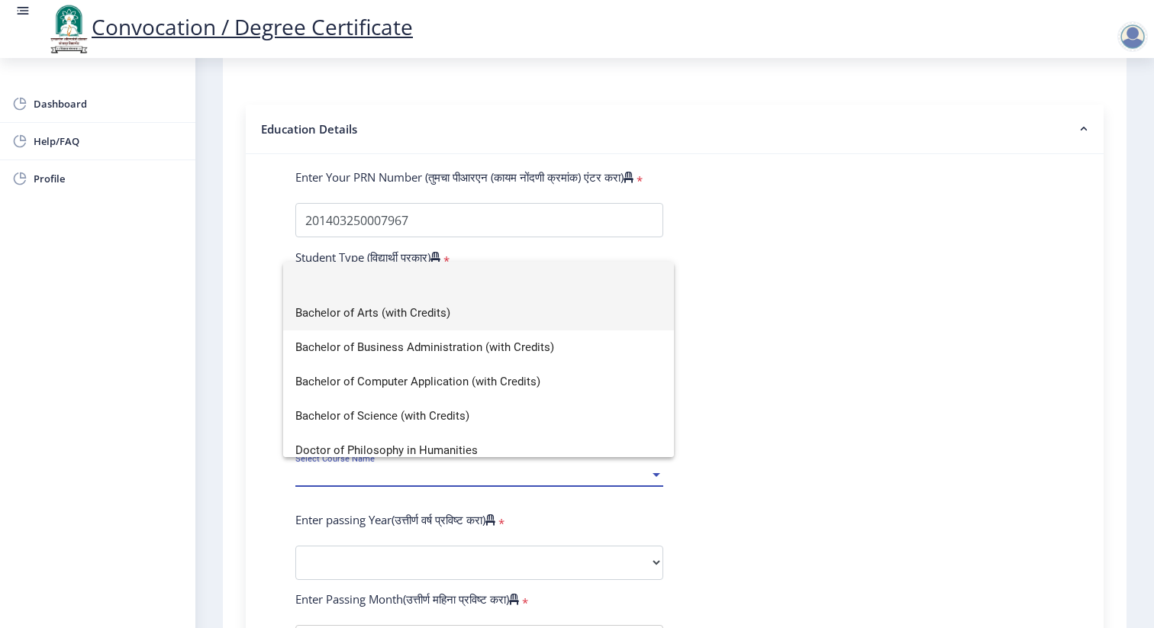
click at [539, 318] on span "Bachelor of Arts (with Credits)" at bounding box center [478, 313] width 366 height 34
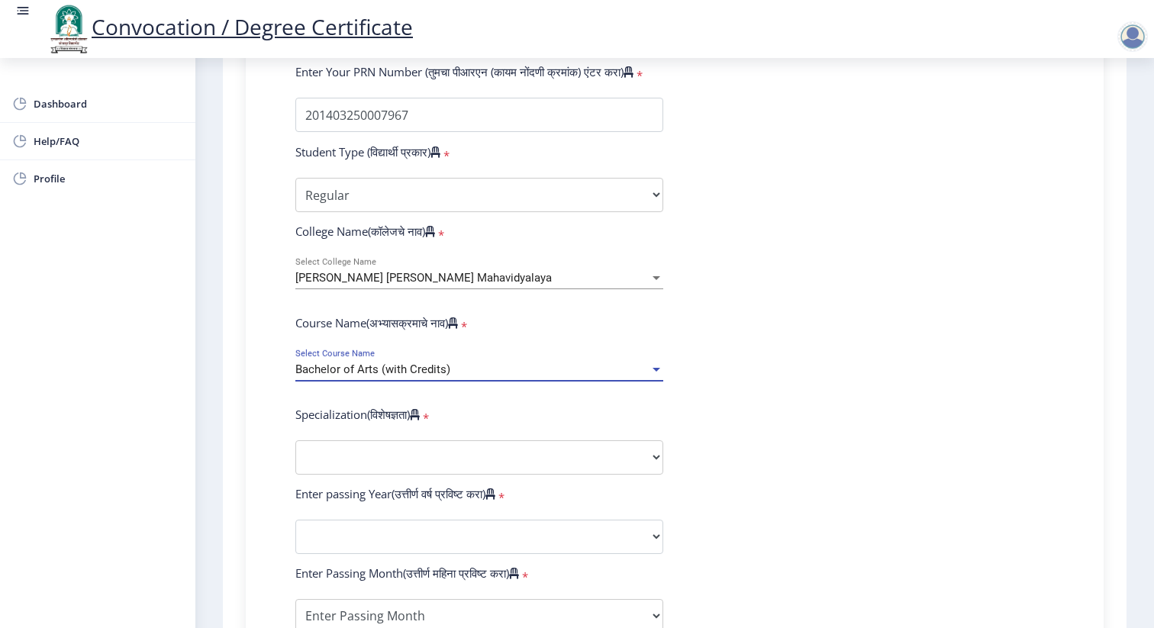
scroll to position [445, 0]
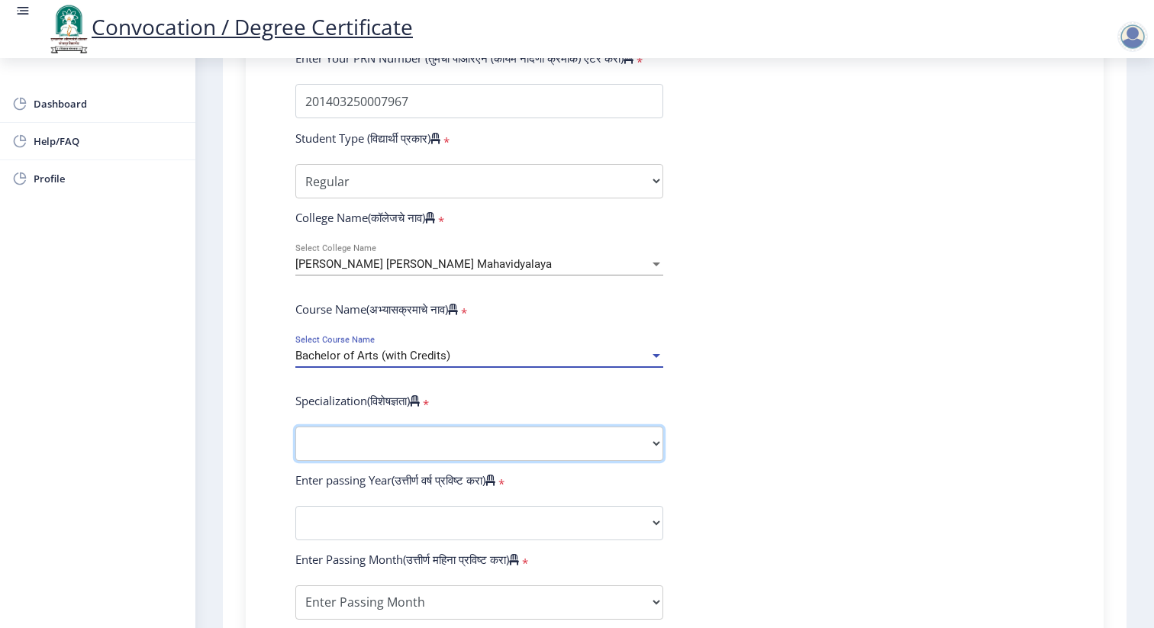
click at [571, 426] on select "Specialization English Geography Hindi Marathi Music Sanskrit Urdu Ancient Indi…" at bounding box center [479, 443] width 368 height 34
select select "Marathi"
click at [295, 426] on select "Specialization English Geography Hindi Marathi Music Sanskrit Urdu Ancient Indi…" at bounding box center [479, 443] width 368 height 34
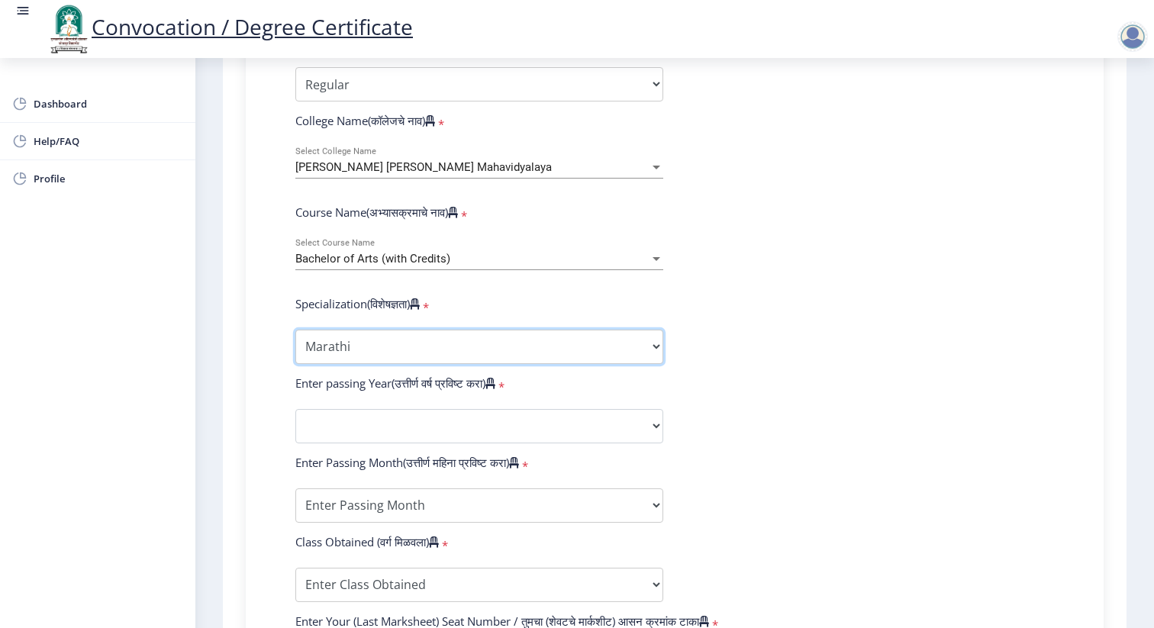
scroll to position [570, 0]
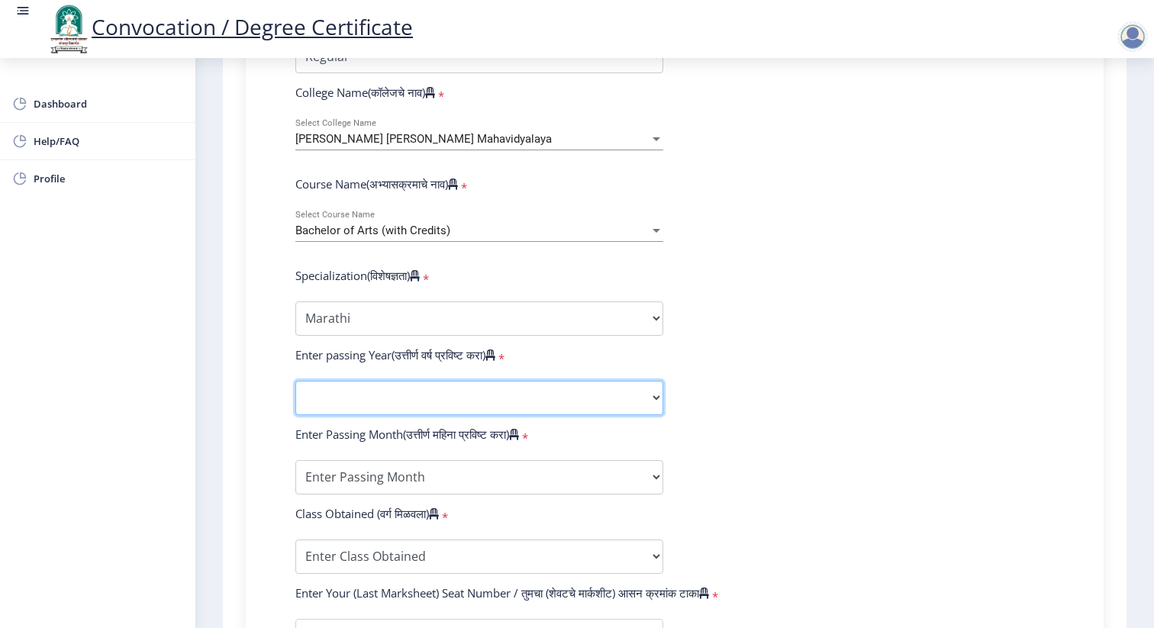
click at [597, 381] on select "2025 2024 2023 2022 2021 2020 2019 2018 2017 2016 2015 2014 2013 2012 2011 2010…" at bounding box center [479, 398] width 368 height 34
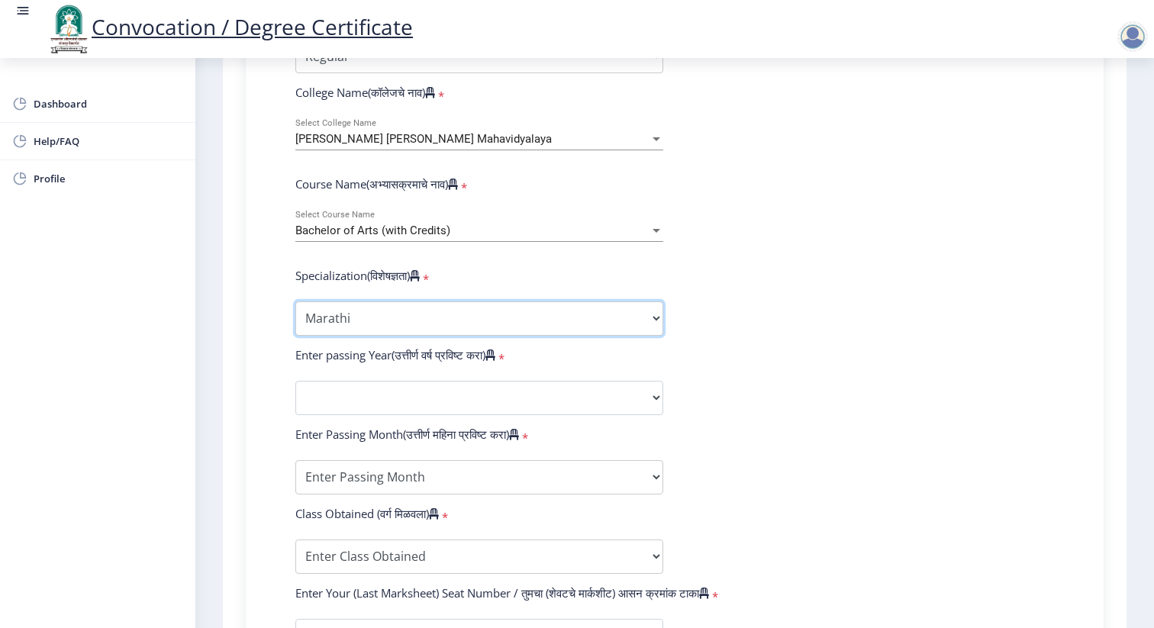
click at [589, 301] on select "Specialization English Geography Hindi Marathi Music Sanskrit Urdu Ancient Indi…" at bounding box center [479, 318] width 368 height 34
click at [615, 219] on div "Bachelor of Arts (with Credits) Select Course Name" at bounding box center [479, 233] width 368 height 47
click at [620, 224] on div "Bachelor of Arts (with Credits)" at bounding box center [472, 230] width 354 height 13
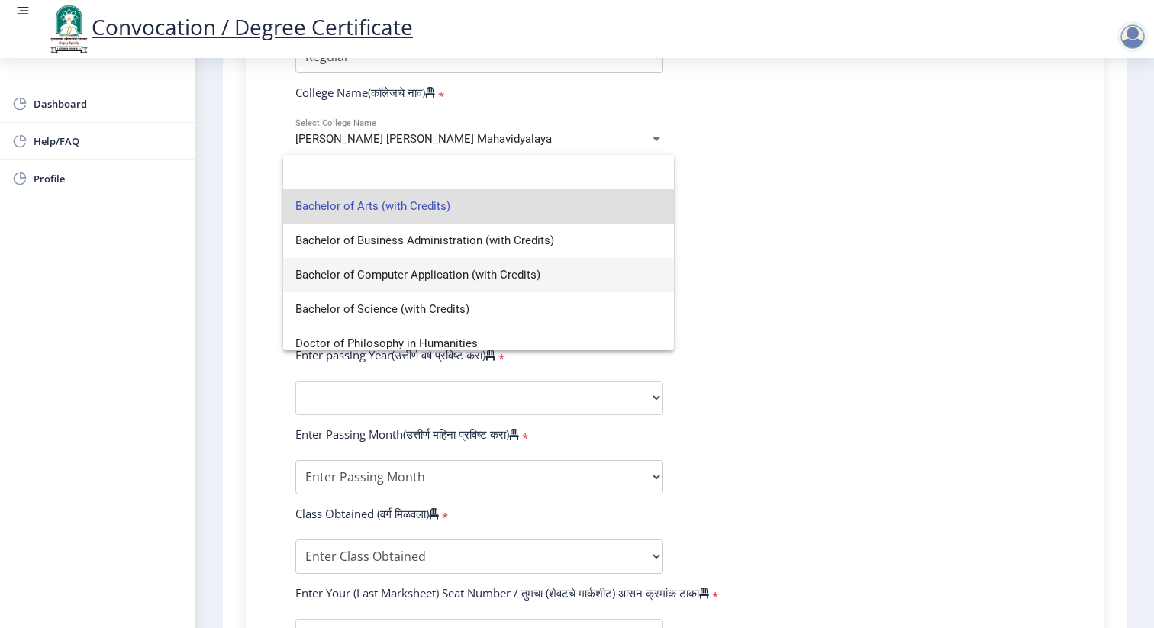
scroll to position [11, 0]
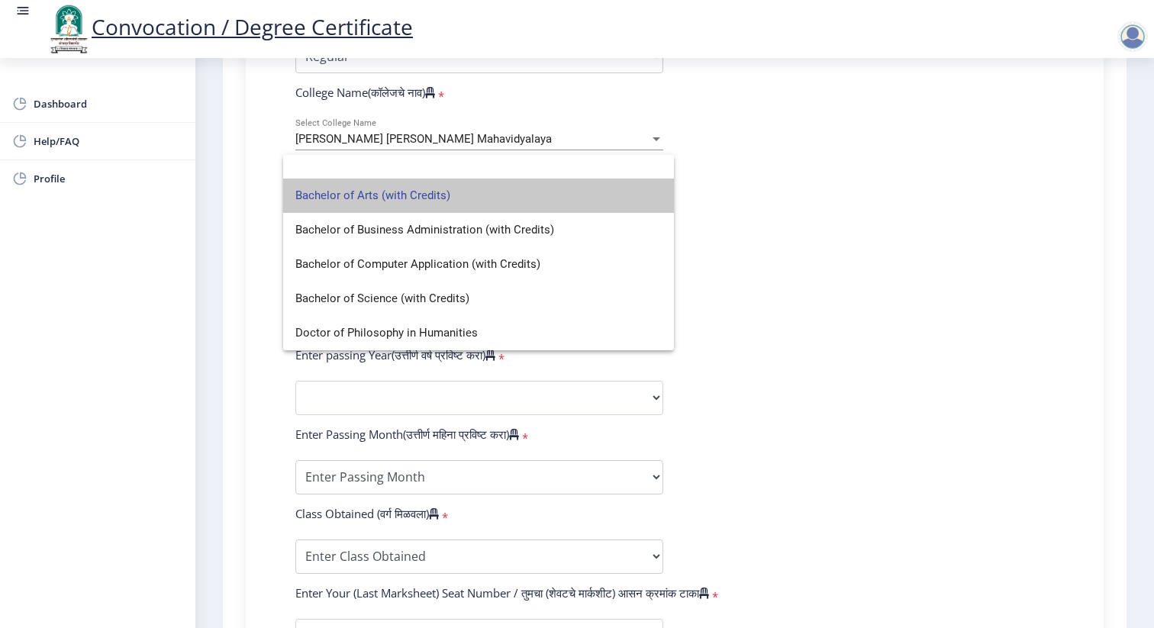
click at [581, 194] on span "Bachelor of Arts (with Credits)" at bounding box center [478, 196] width 366 height 34
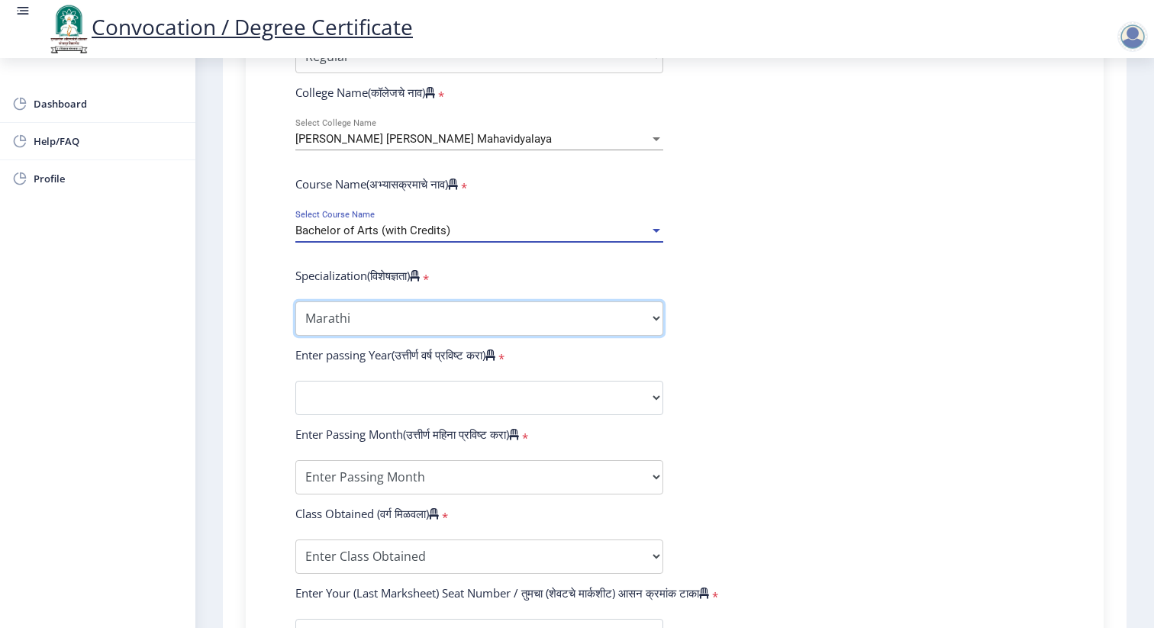
click at [575, 301] on select "Specialization English Geography Hindi Marathi Music Sanskrit Urdu Ancient Indi…" at bounding box center [479, 318] width 368 height 34
click at [295, 301] on select "Specialization English Geography Hindi Marathi Music Sanskrit Urdu Ancient Indi…" at bounding box center [479, 318] width 368 height 34
click at [609, 301] on select "Specialization English Geography Hindi Marathi Music Sanskrit Urdu Ancient Indi…" at bounding box center [479, 318] width 368 height 34
click at [295, 301] on select "Specialization English Geography Hindi Marathi Music Sanskrit Urdu Ancient Indi…" at bounding box center [479, 318] width 368 height 34
click at [703, 319] on form "Enter Your PRN Number (तुमचा पीआरएन (कायम नोंदणी क्रमांक) एंटर करा) * Student T…" at bounding box center [674, 369] width 781 height 888
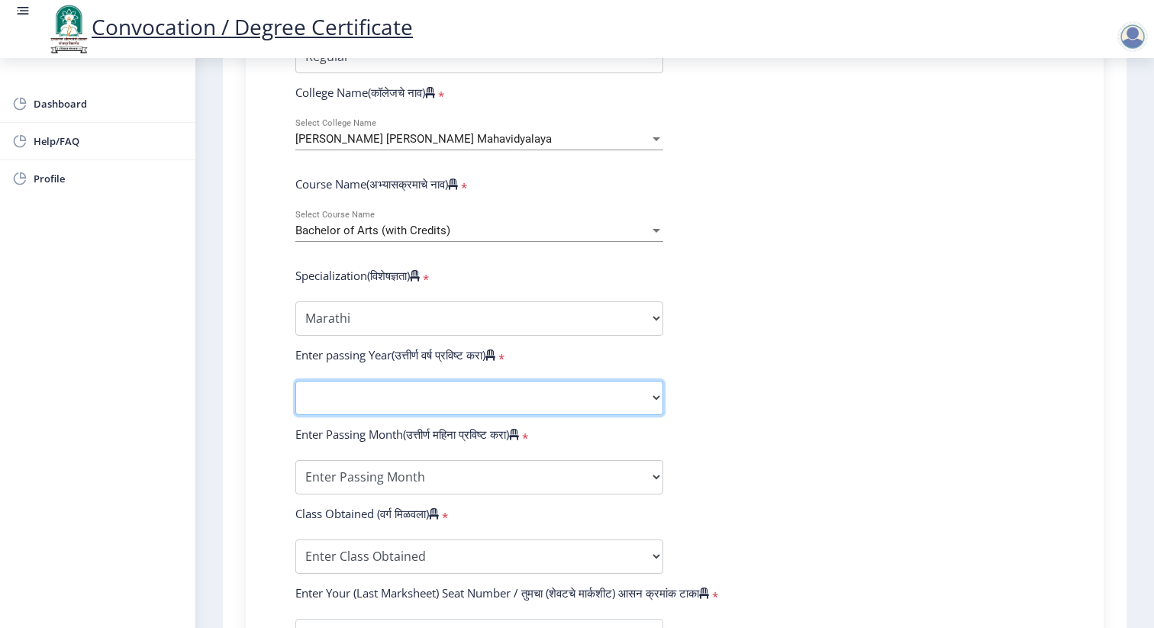
click at [575, 381] on select "2025 2024 2023 2022 2021 2020 2019 2018 2017 2016 2015 2014 2013 2012 2011 2010…" at bounding box center [479, 398] width 368 height 34
select select "2017"
click at [295, 381] on select "2025 2024 2023 2022 2021 2020 2019 2018 2017 2016 2015 2014 2013 2012 2011 2010…" at bounding box center [479, 398] width 368 height 34
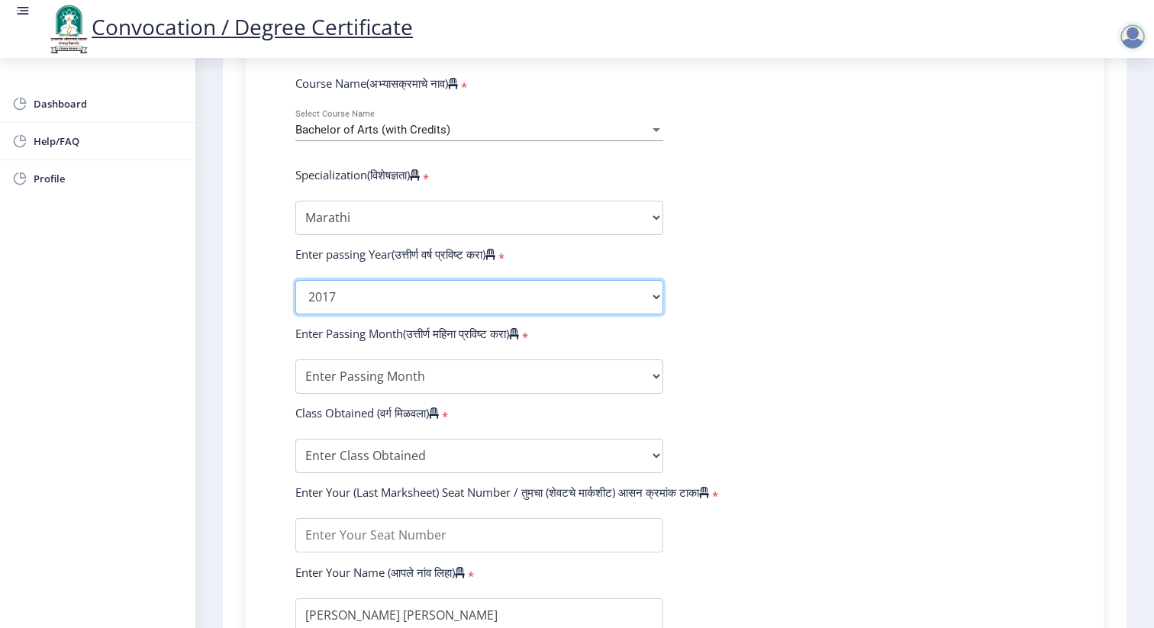
scroll to position [684, 0]
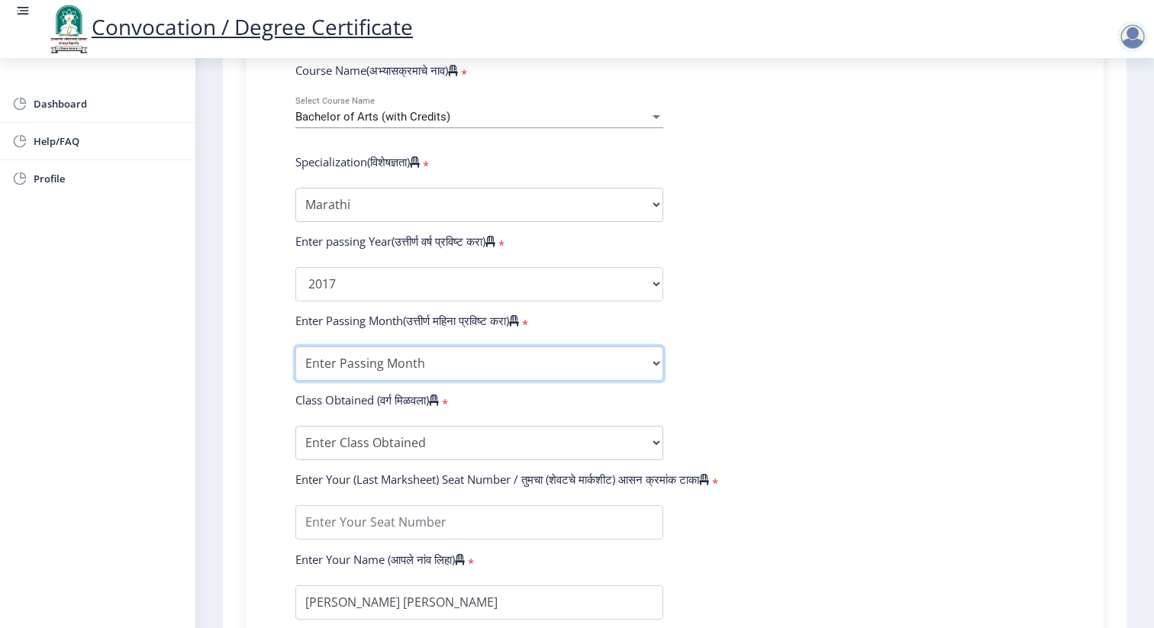
click at [529, 346] on select "Enter Passing Month March April May October November December" at bounding box center [479, 363] width 368 height 34
select select "March"
click at [295, 346] on select "Enter Passing Month March April May October November December" at bounding box center [479, 363] width 368 height 34
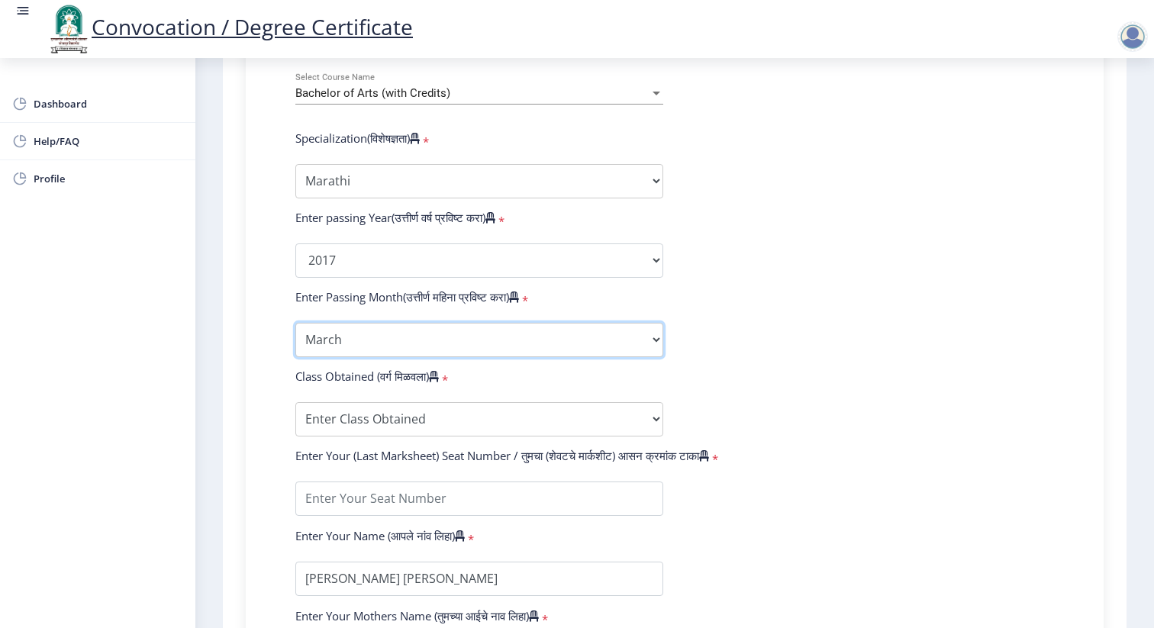
scroll to position [710, 0]
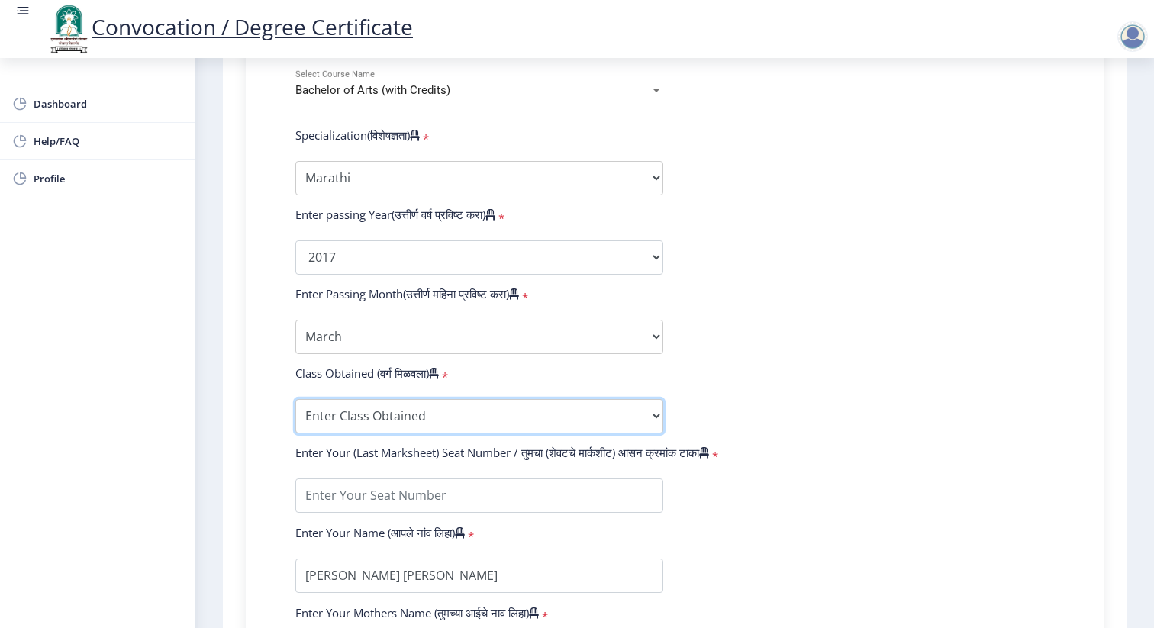
click at [510, 399] on select "Enter Class Obtained FIRST CLASS WITH DISTINCTION FIRST CLASS HIGHER SECOND CLA…" at bounding box center [479, 416] width 368 height 34
select select "Grade A"
click at [295, 399] on select "Enter Class Obtained FIRST CLASS WITH DISTINCTION FIRST CLASS HIGHER SECOND CLA…" at bounding box center [479, 416] width 368 height 34
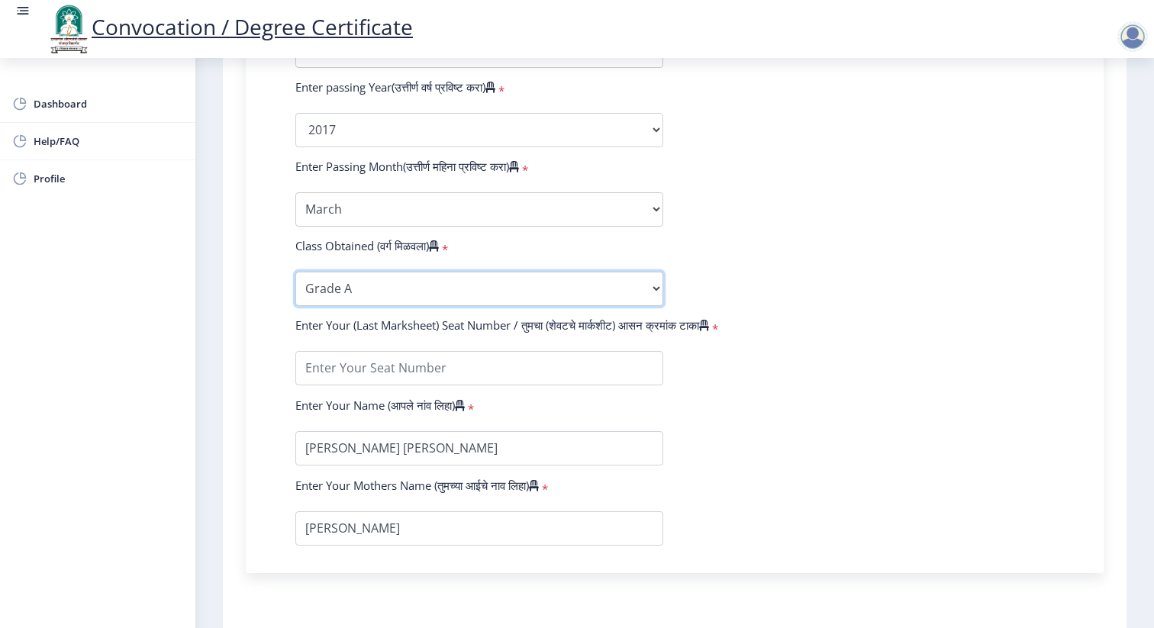
scroll to position [882, 0]
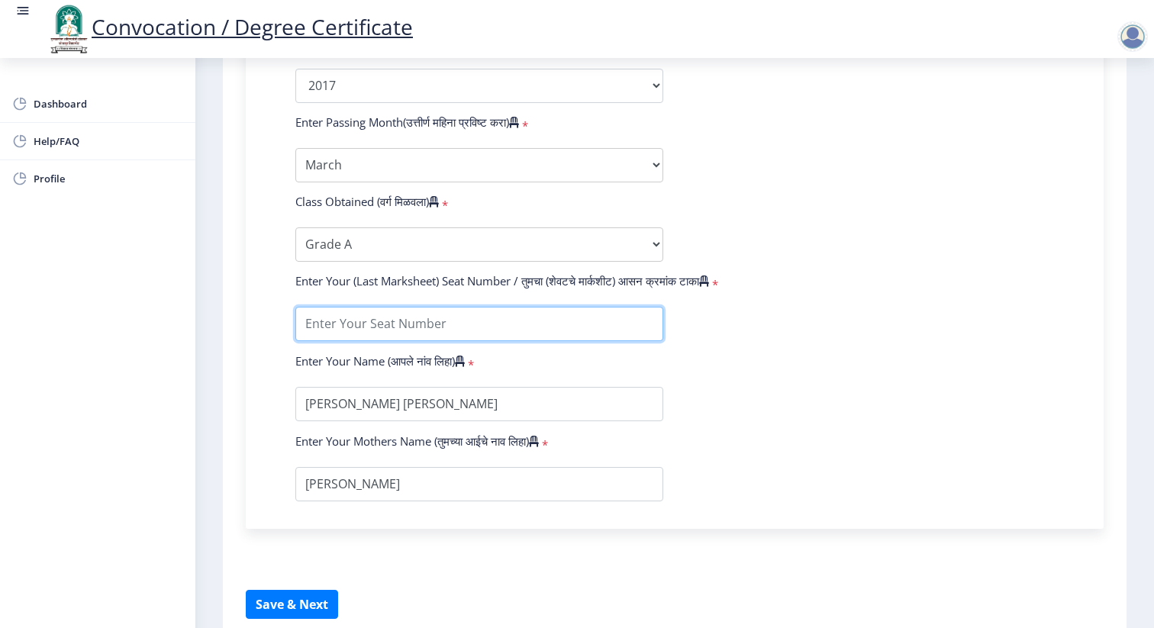
click at [499, 307] on input "textarea" at bounding box center [479, 324] width 368 height 34
type input "184225"
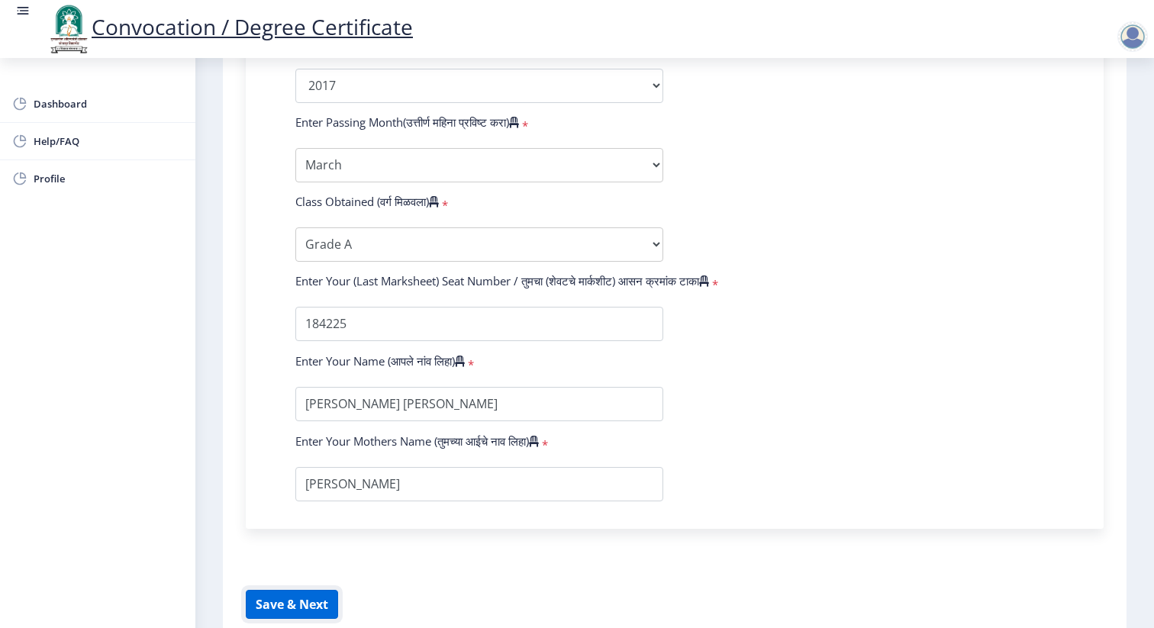
click at [303, 590] on button "Save & Next" at bounding box center [292, 604] width 92 height 29
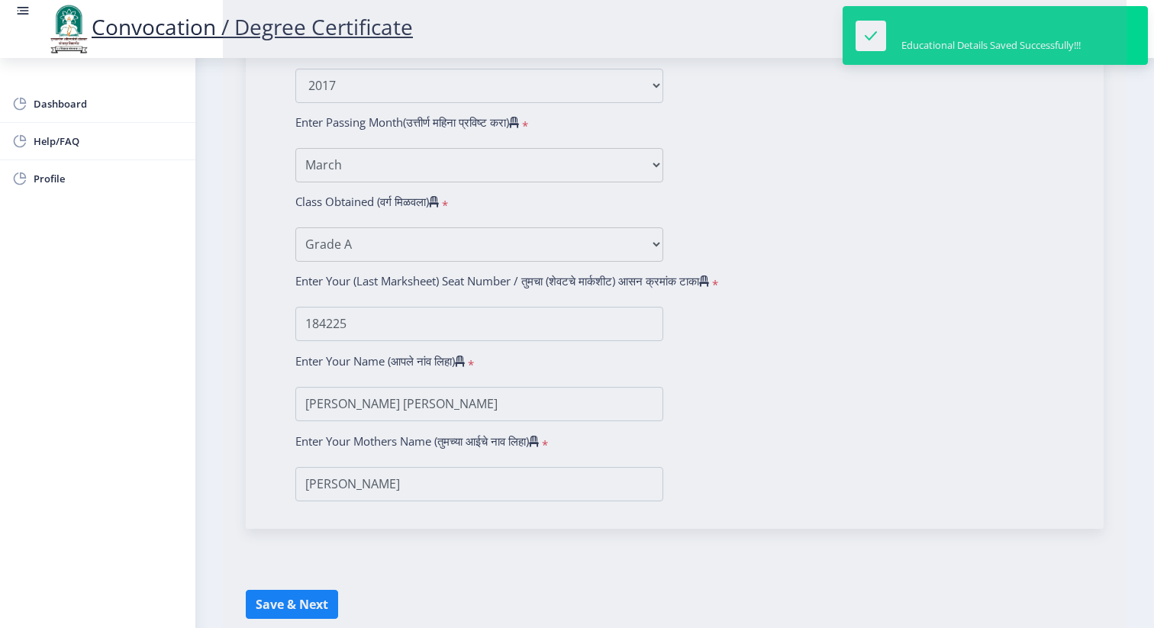
select select
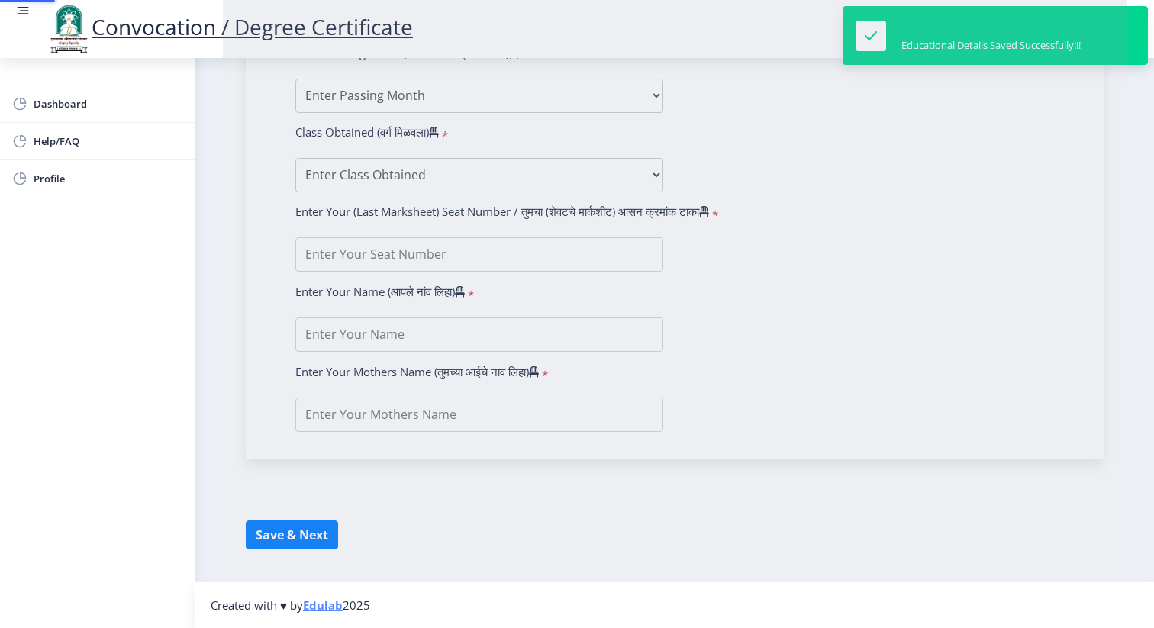
type input "[PERSON_NAME] [PERSON_NAME]"
type input "[PERSON_NAME]"
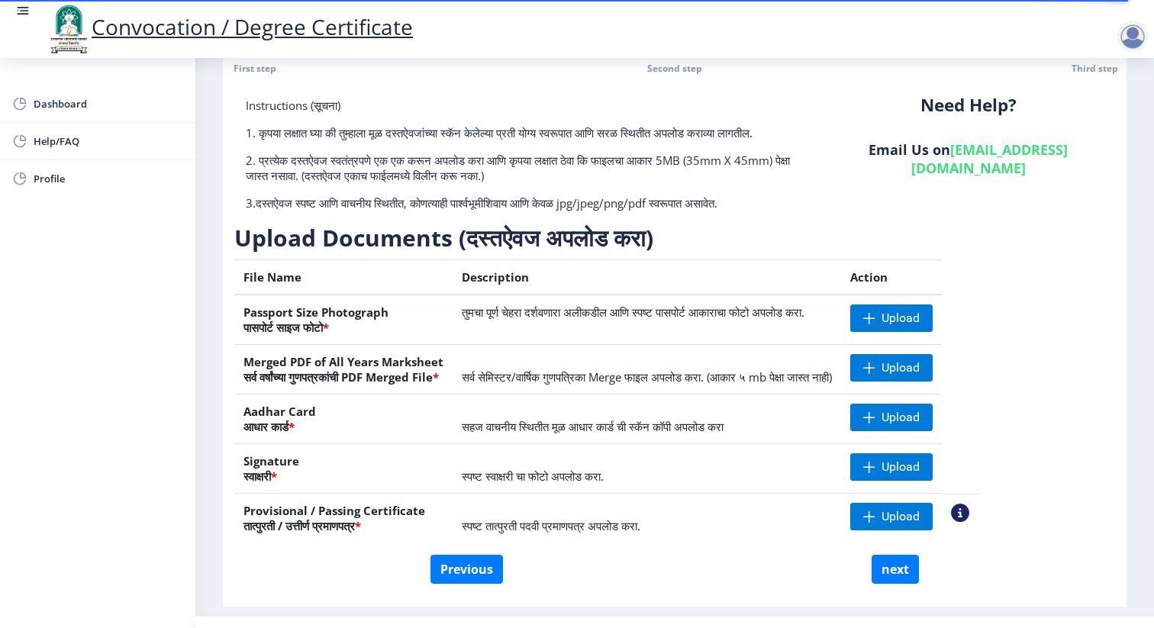
scroll to position [97, 0]
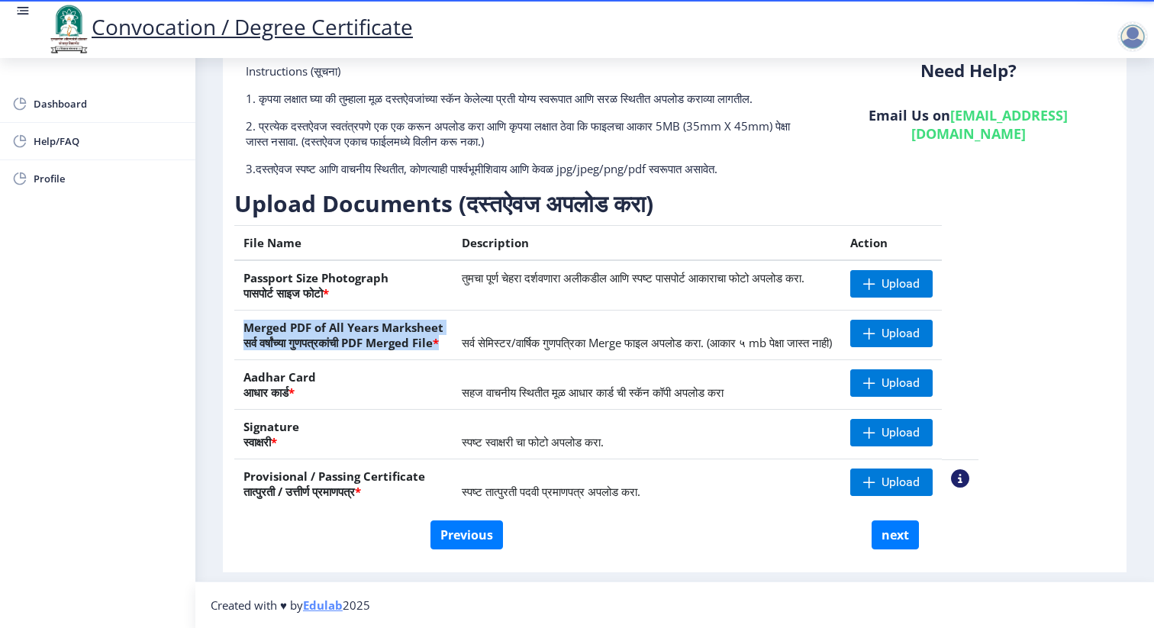
drag, startPoint x: 447, startPoint y: 343, endPoint x: 248, endPoint y: 321, distance: 200.3
click at [248, 321] on th "Merged PDF of All Years Marksheet सर्व वर्षांच्या गुणपत्रकांची PDF Merged File *" at bounding box center [343, 336] width 218 height 50
drag, startPoint x: 241, startPoint y: 374, endPoint x: 346, endPoint y: 374, distance: 105.3
click at [346, 374] on th "Aadhar Card आधार कार्ड *" at bounding box center [343, 385] width 218 height 50
drag, startPoint x: 242, startPoint y: 427, endPoint x: 340, endPoint y: 427, distance: 97.7
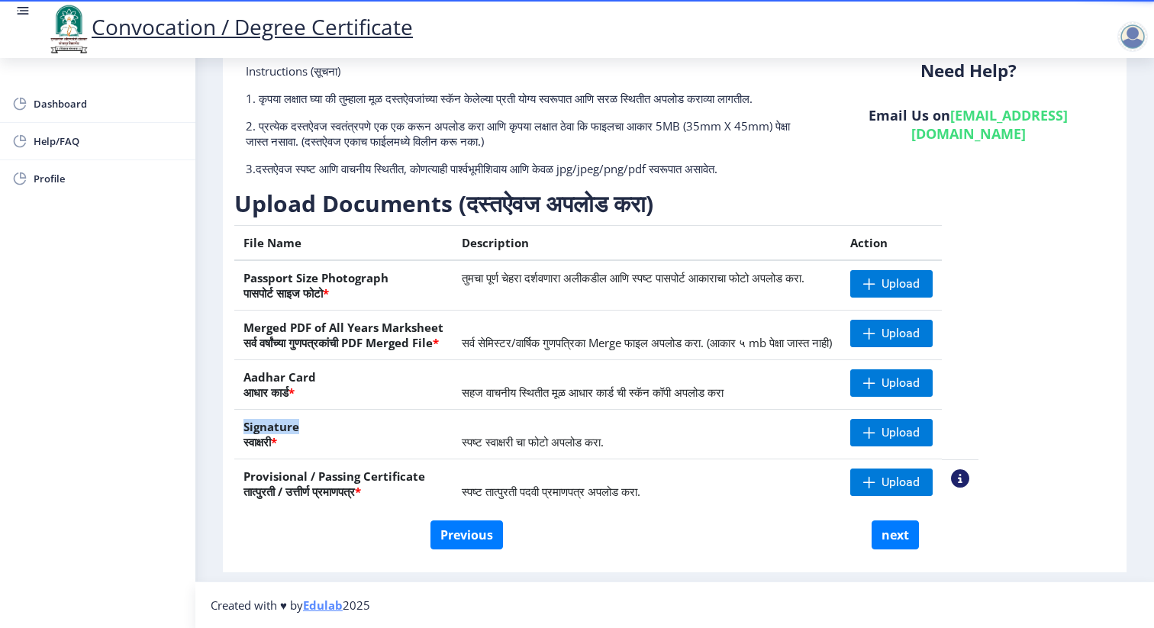
click at [340, 427] on th "Signature स्वाक्षरी *" at bounding box center [343, 435] width 218 height 50
drag, startPoint x: 422, startPoint y: 475, endPoint x: 251, endPoint y: 476, distance: 170.9
click at [251, 476] on th "Provisional / Passing Certificate तात्पुरती / उत्तीर्ण प्रमाणपत्र *" at bounding box center [343, 484] width 218 height 50
click at [243, 478] on th "Provisional / Passing Certificate तात्पुरती / उत्तीर्ण प्रमाणपत्र *" at bounding box center [343, 484] width 218 height 50
drag, startPoint x: 240, startPoint y: 477, endPoint x: 394, endPoint y: 468, distance: 153.6
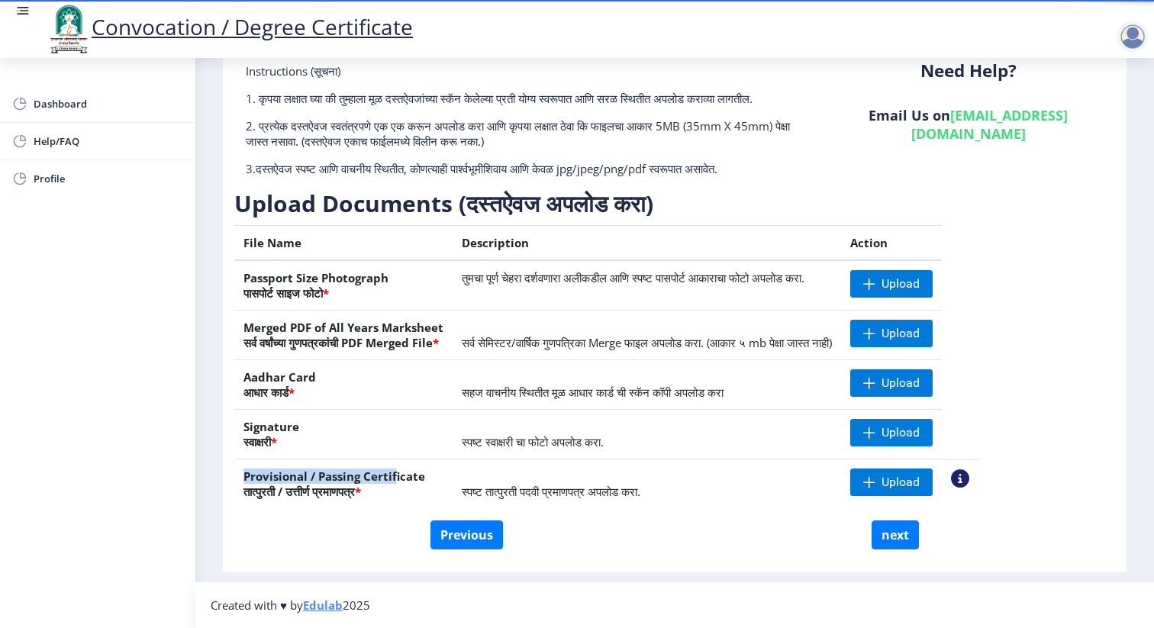
click at [394, 468] on th "Provisional / Passing Certificate तात्पुरती / उत्तीर्ण प्रमाणपत्र *" at bounding box center [343, 484] width 218 height 50
click at [421, 488] on th "Provisional / Passing Certificate तात्पुरती / उत्तीर्ण प्रमाणपत्र *" at bounding box center [343, 484] width 218 height 50
drag, startPoint x: 425, startPoint y: 477, endPoint x: 243, endPoint y: 478, distance: 181.6
click at [243, 478] on th "Provisional / Passing Certificate तात्पुरती / उत्तीर्ण प्रमाणपत्र *" at bounding box center [343, 484] width 218 height 50
click at [349, 482] on th "Provisional / Passing Certificate तात्पुरती / उत्तीर्ण प्रमाणपत्र *" at bounding box center [343, 484] width 218 height 50
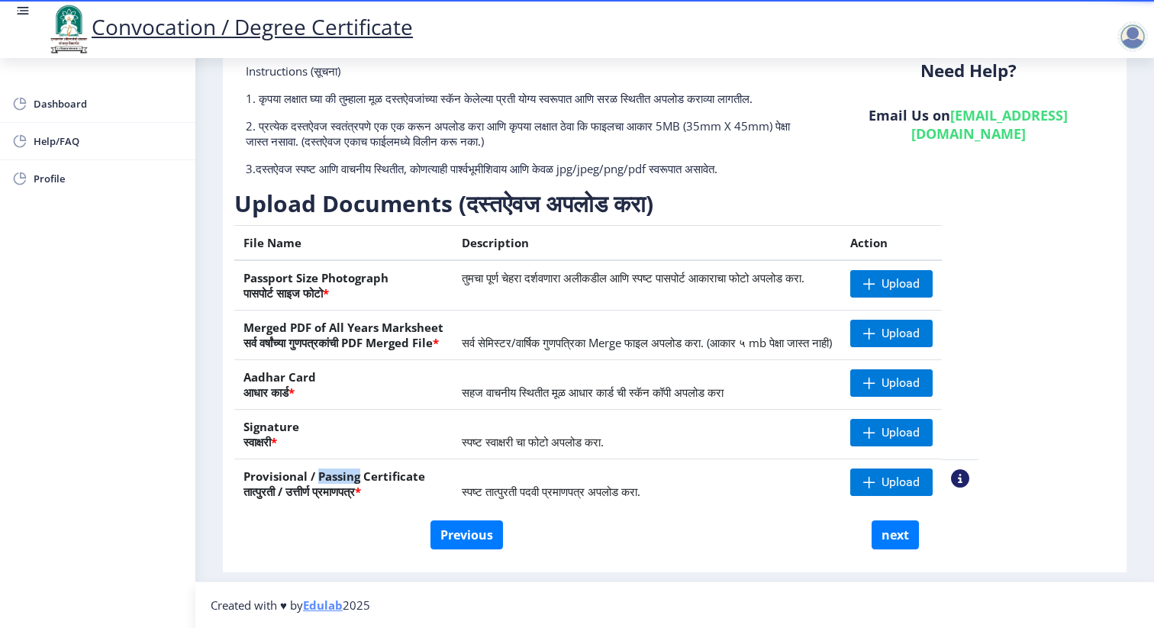
click at [349, 482] on th "Provisional / Passing Certificate तात्पुरती / उत्तीर्ण प्रमाणपत्र *" at bounding box center [343, 484] width 218 height 50
